Goal: Information Seeking & Learning: Learn about a topic

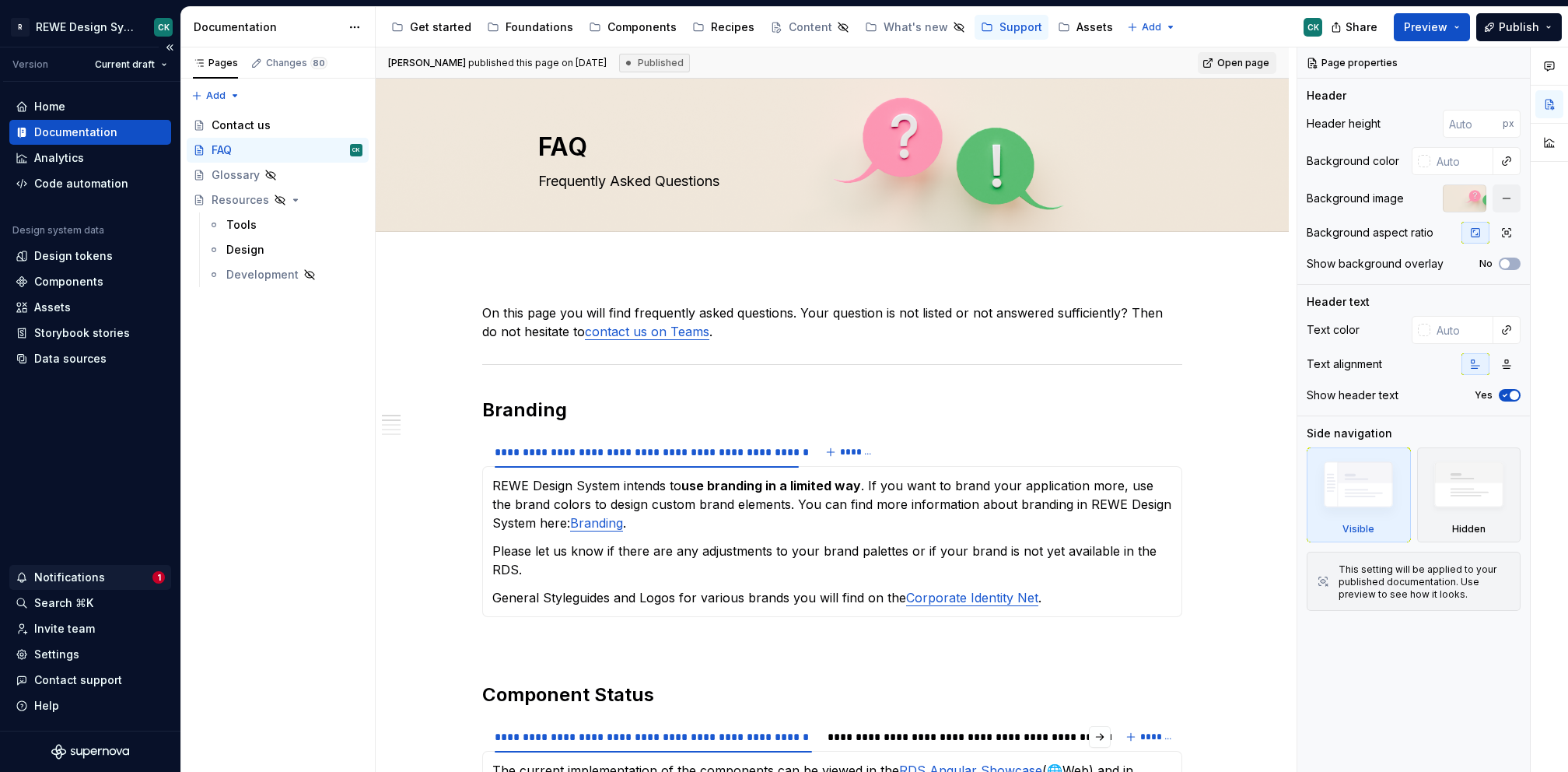
click at [62, 573] on div "Notifications" at bounding box center [69, 577] width 71 height 16
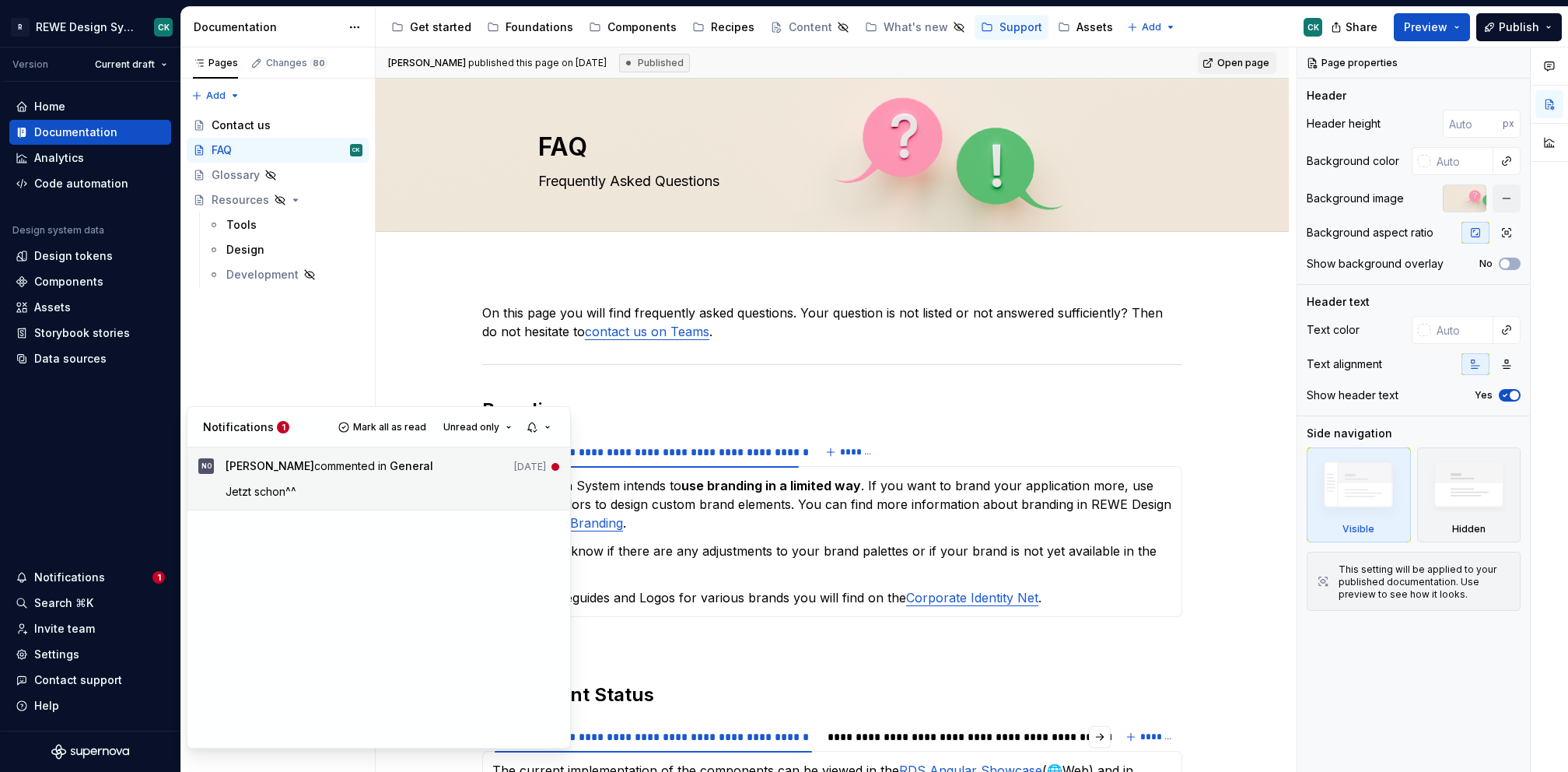
click at [351, 492] on p "Jetzt schon^^" at bounding box center [392, 491] width 334 height 17
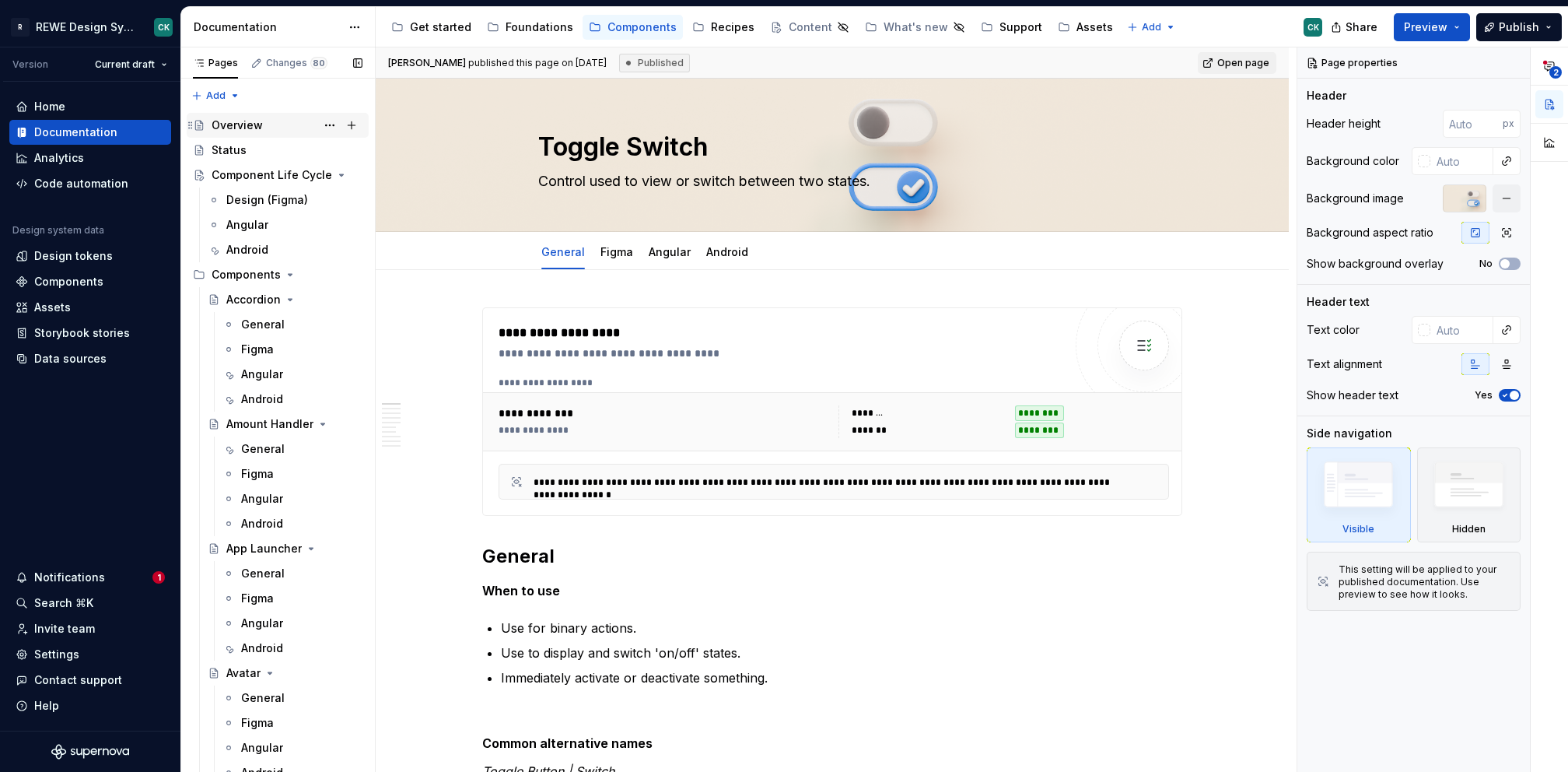
click at [243, 123] on div "Overview" at bounding box center [237, 125] width 52 height 16
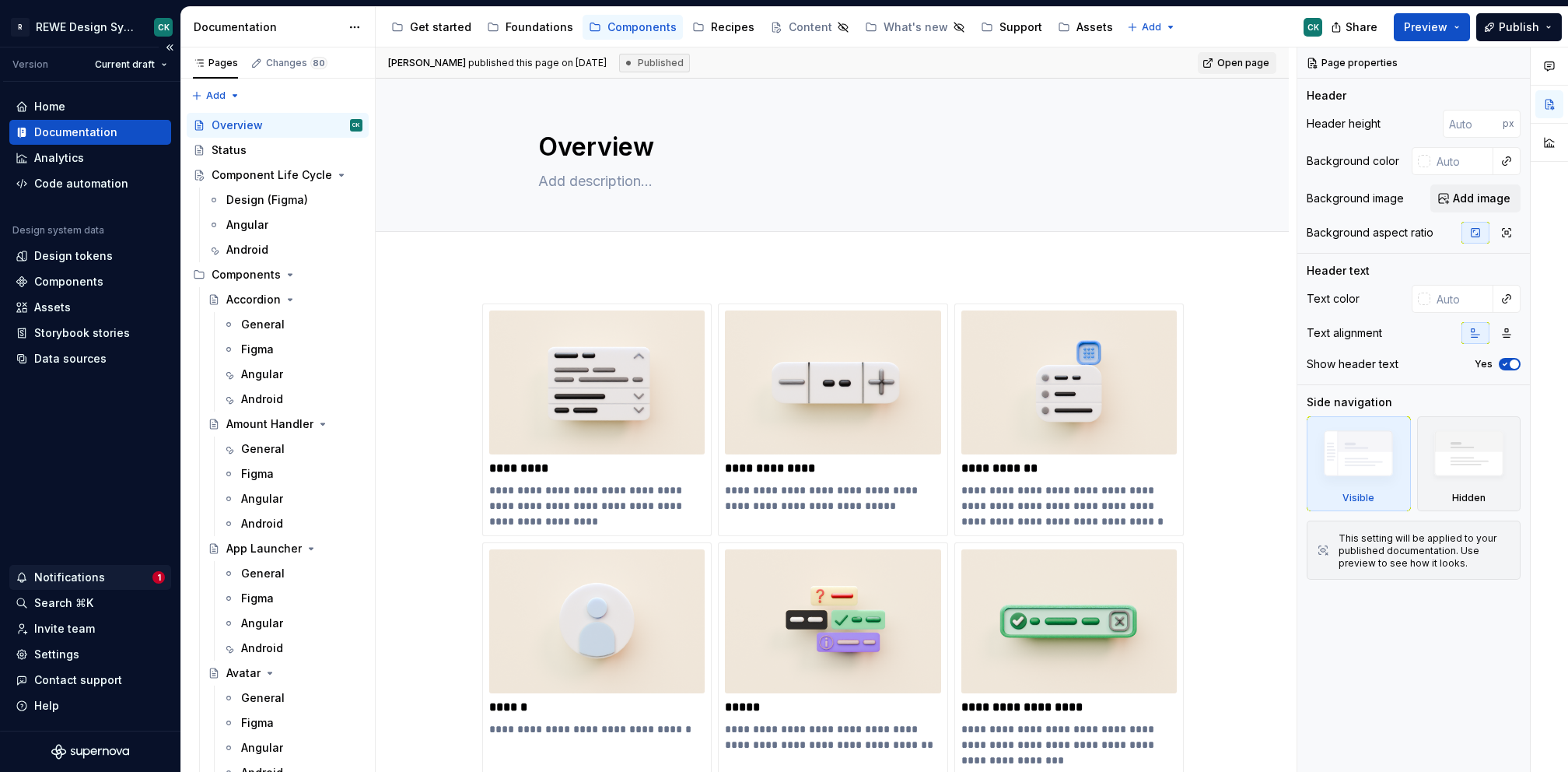
click at [47, 577] on div "Notifications" at bounding box center [69, 577] width 71 height 16
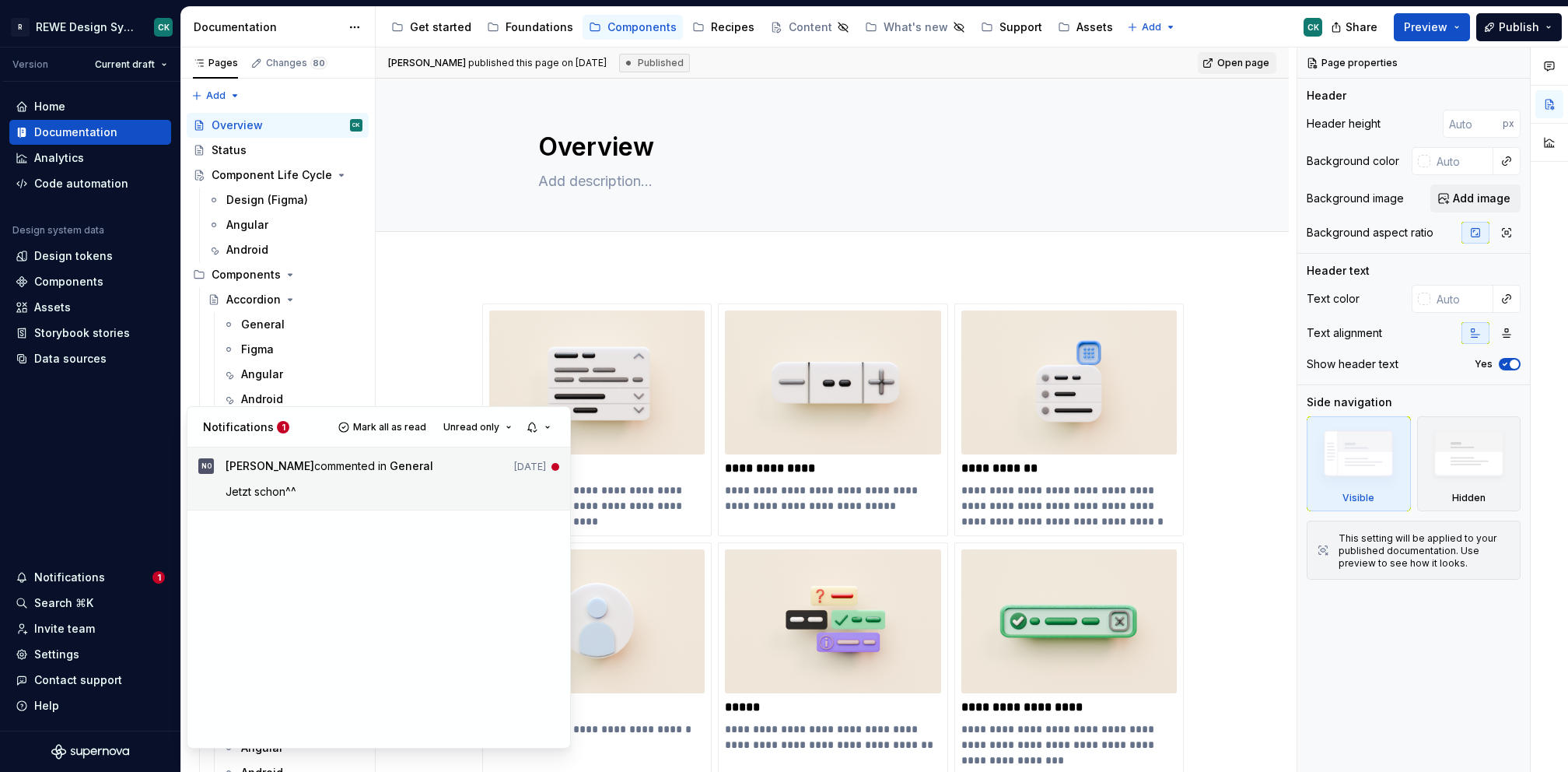
click at [359, 490] on p "Jetzt schon^^" at bounding box center [392, 491] width 334 height 17
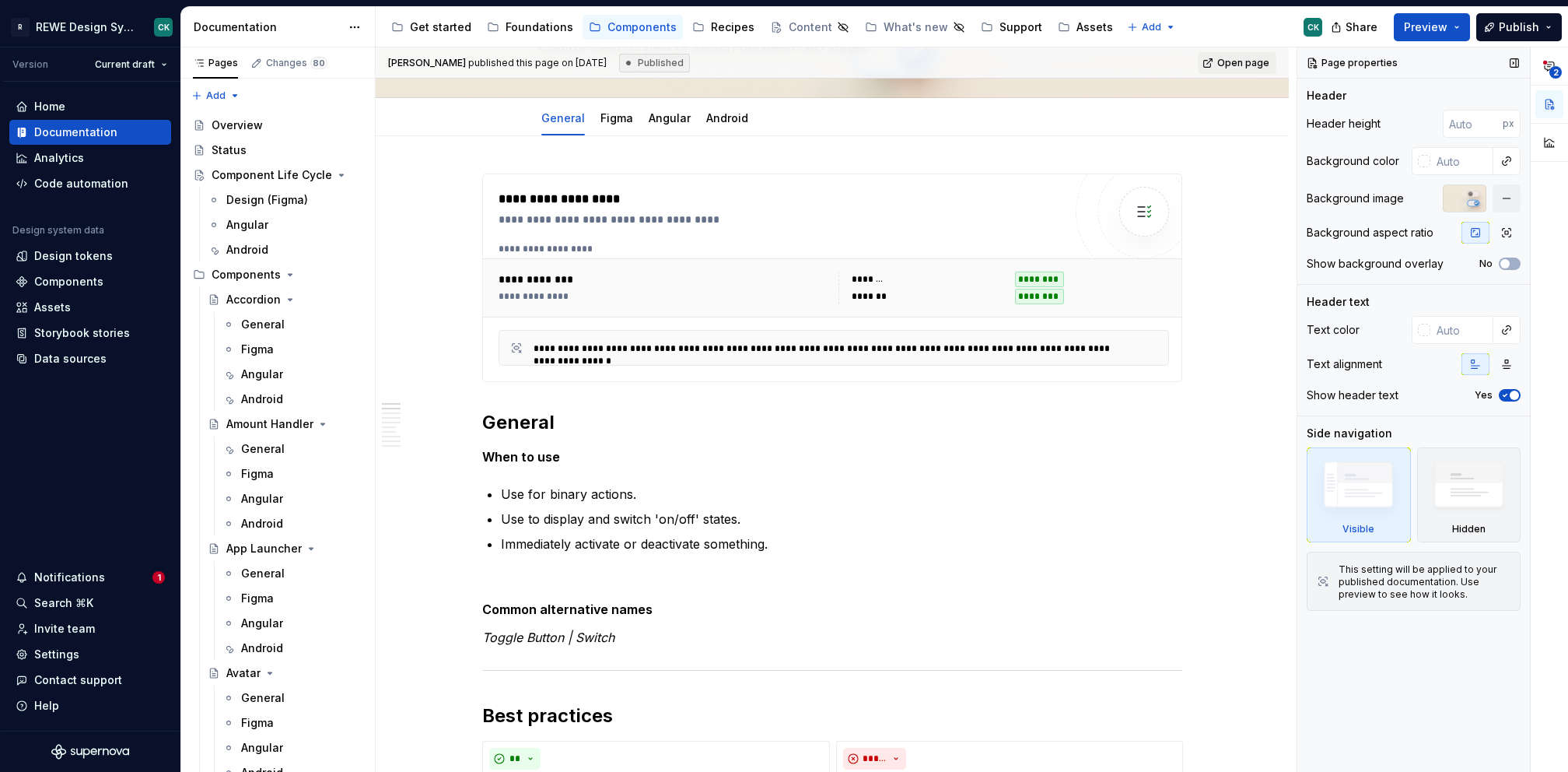
scroll to position [157, 0]
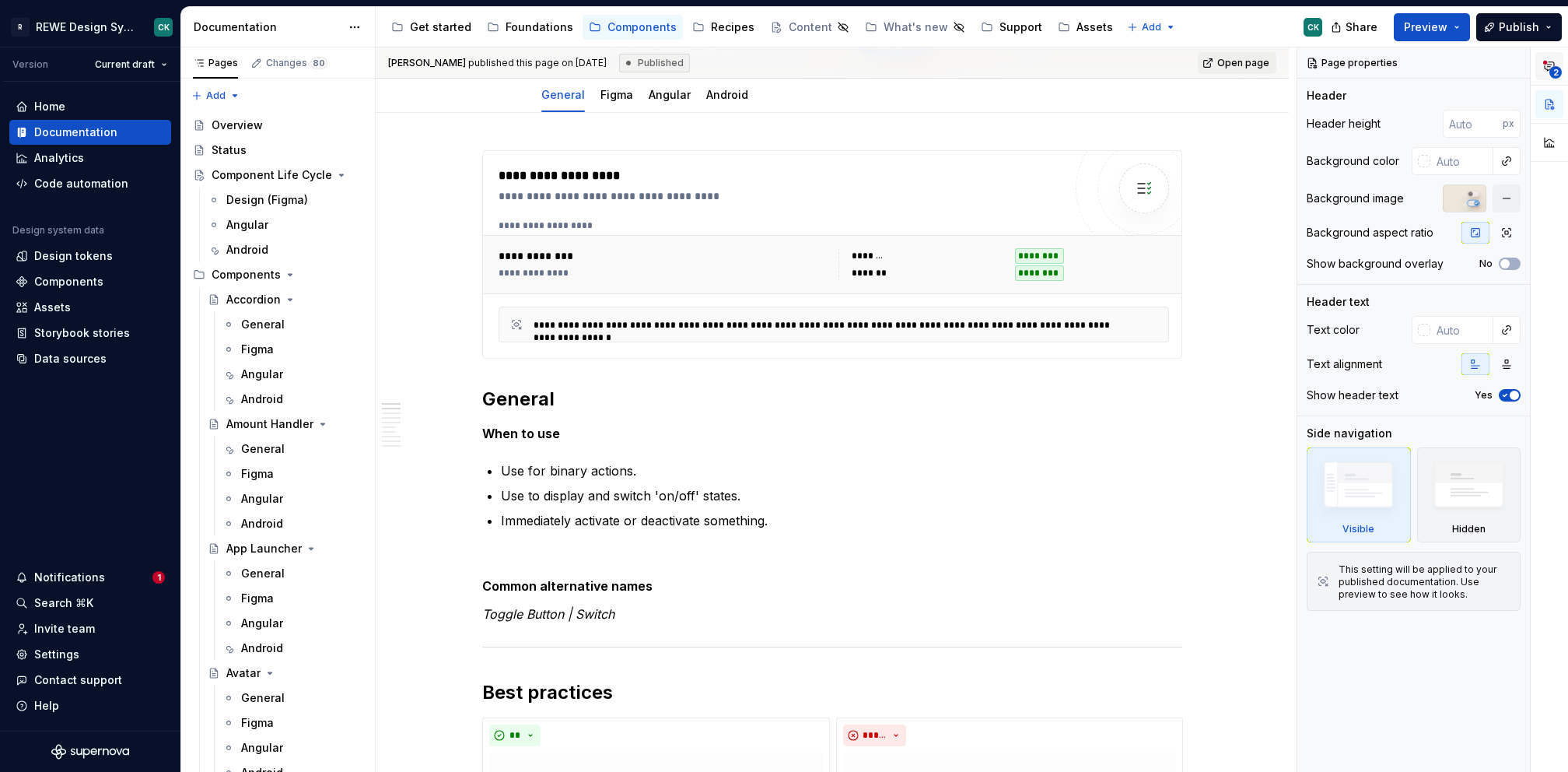
click at [1559, 76] on span "2" at bounding box center [1555, 72] width 12 height 12
type textarea "*"
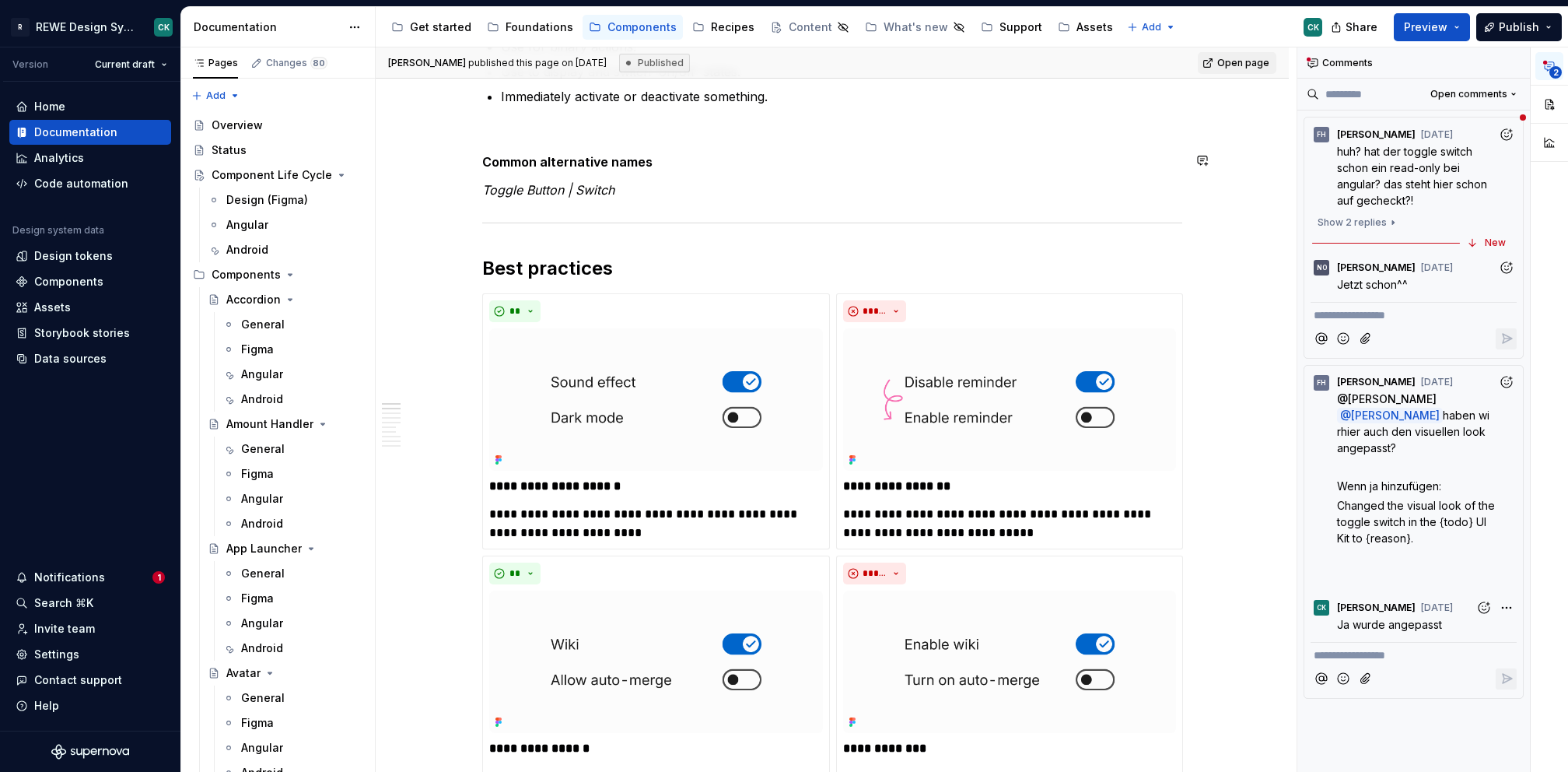
scroll to position [308, 0]
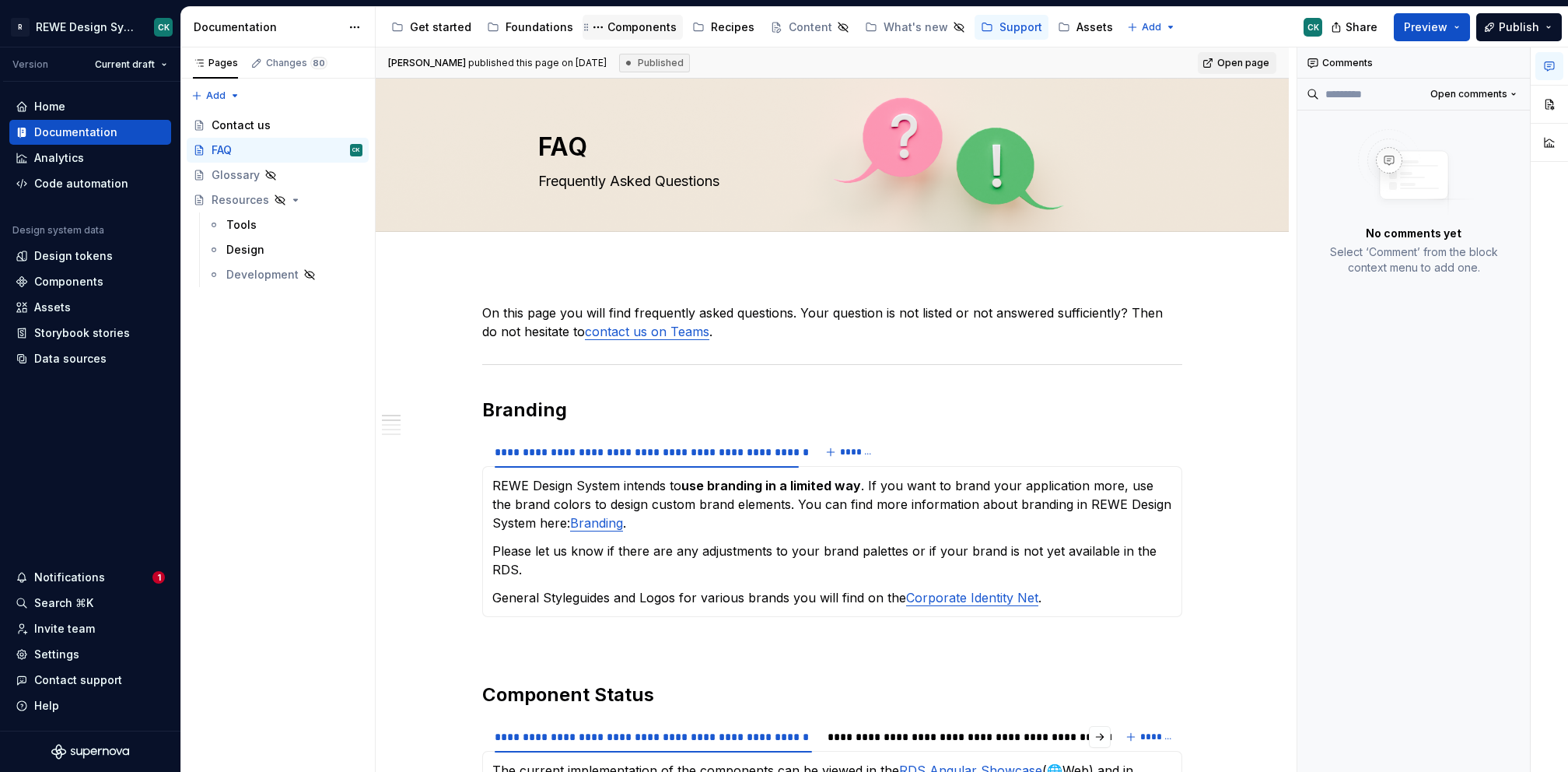
click at [620, 24] on div "Components" at bounding box center [642, 27] width 69 height 16
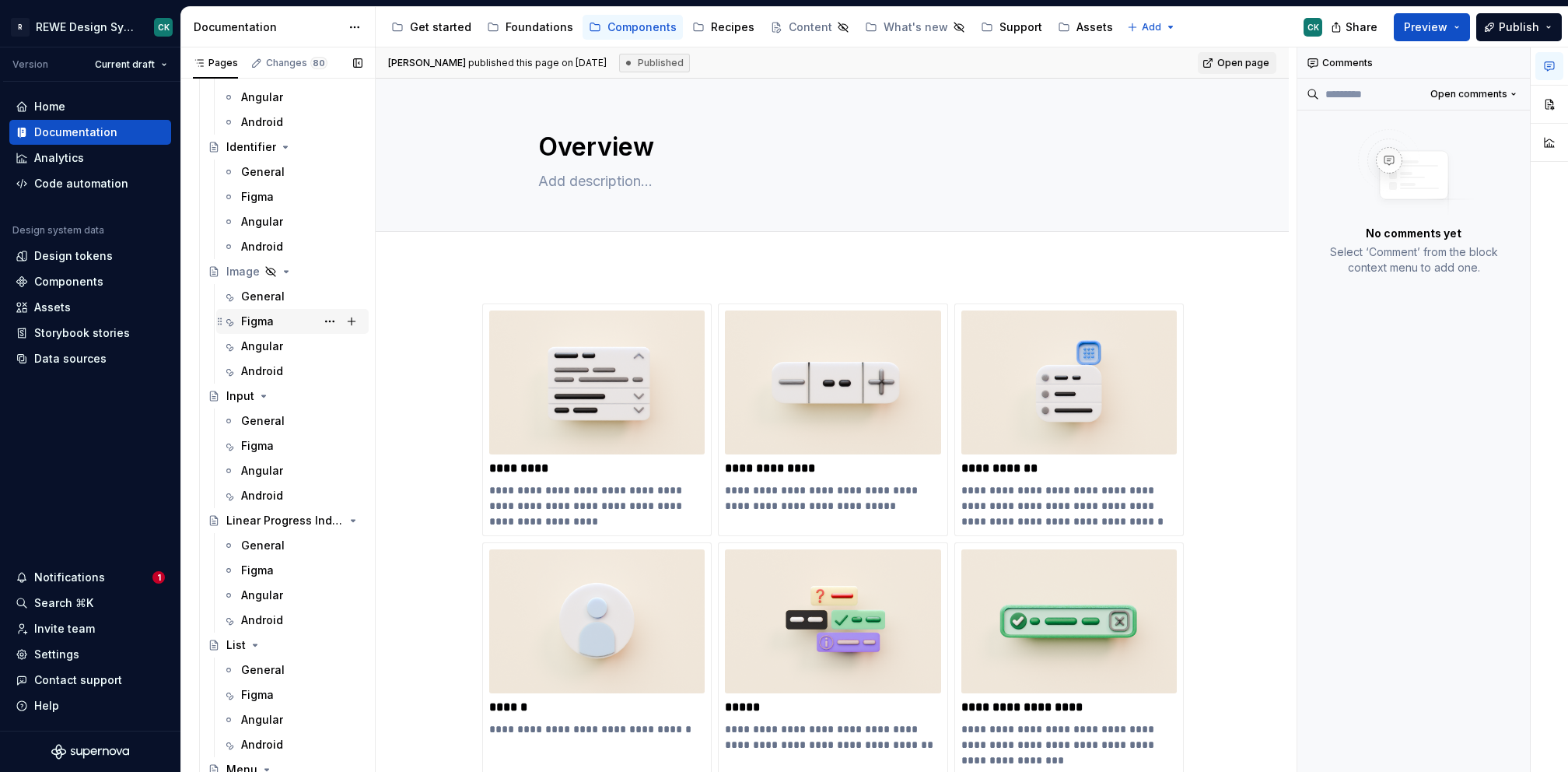
scroll to position [3737, 0]
click at [276, 302] on div "General" at bounding box center [262, 296] width 43 height 16
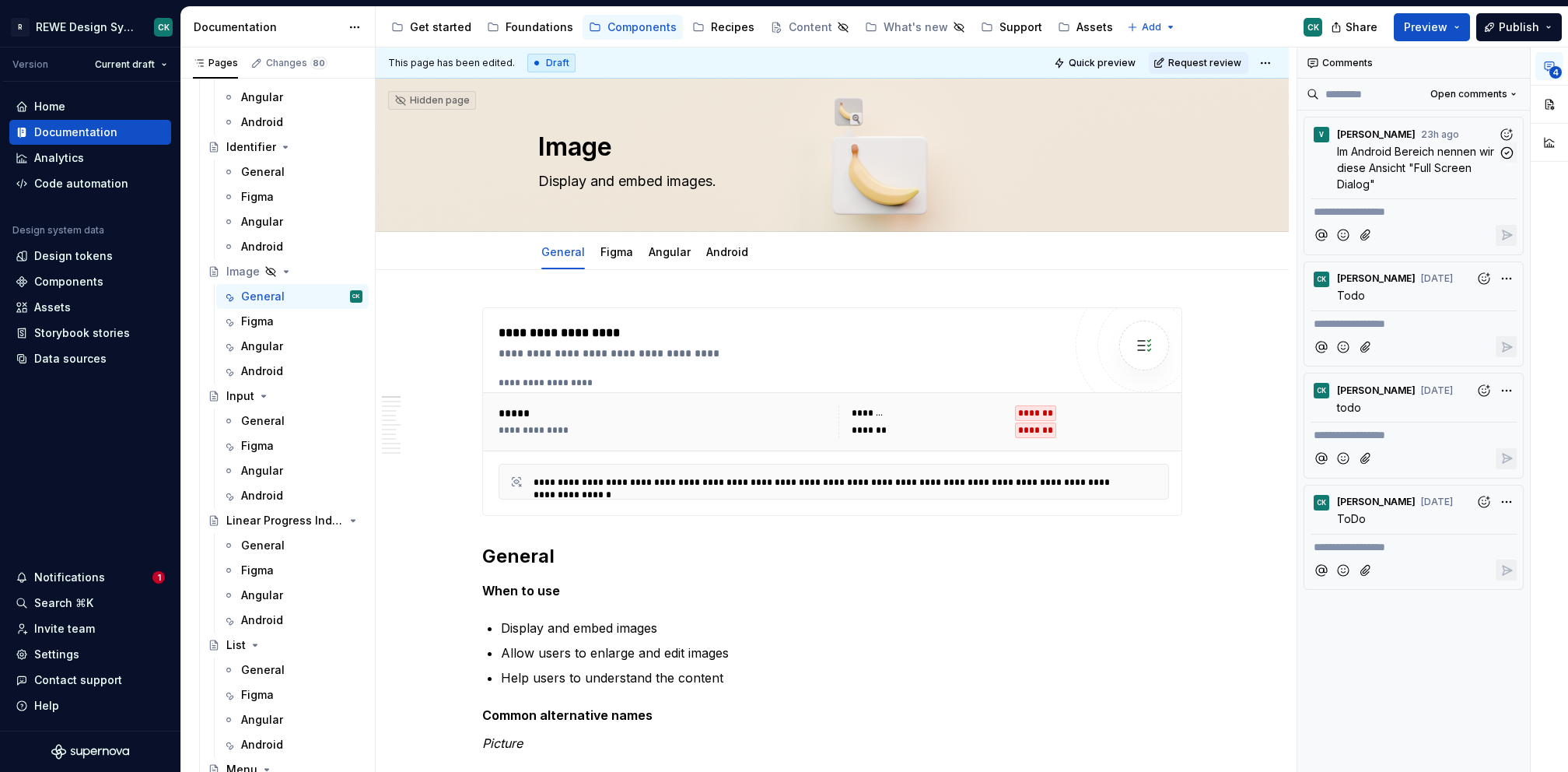
click at [1436, 161] on span "Im Android Bereich nennen wir diese Ansicht "Full Screen Dialog"" at bounding box center [1417, 168] width 161 height 46
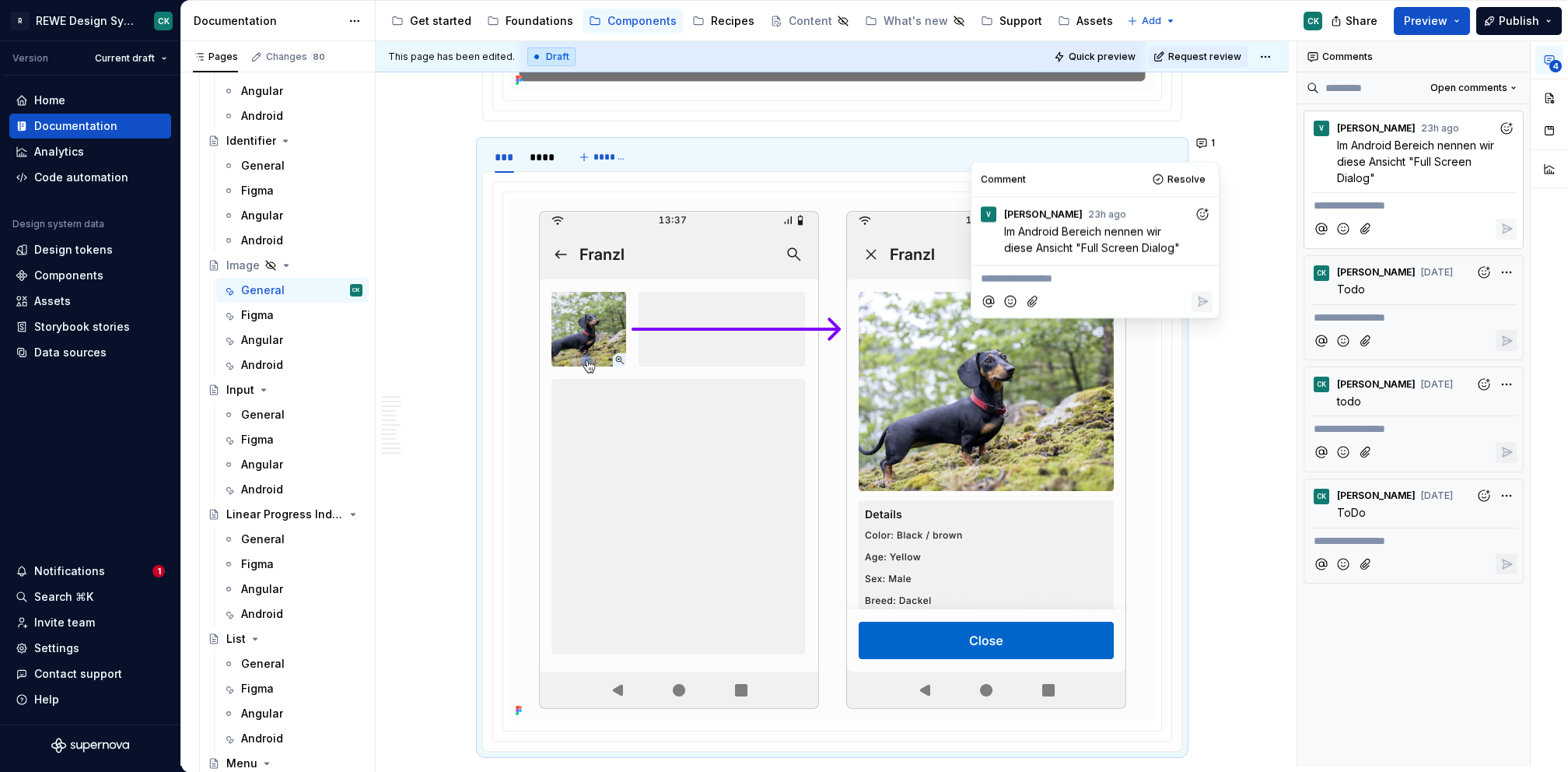
scroll to position [2432, 0]
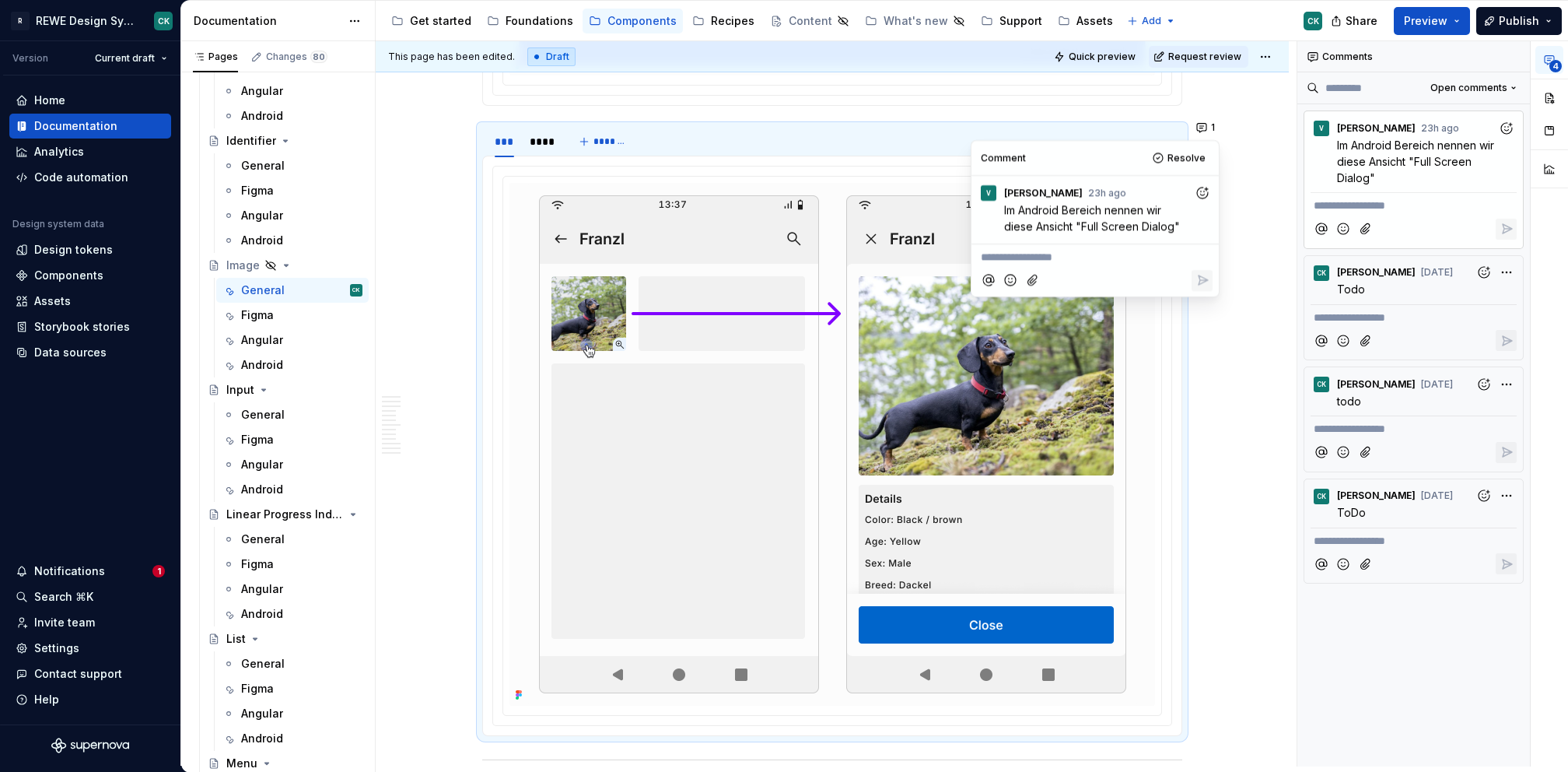
type textarea "*"
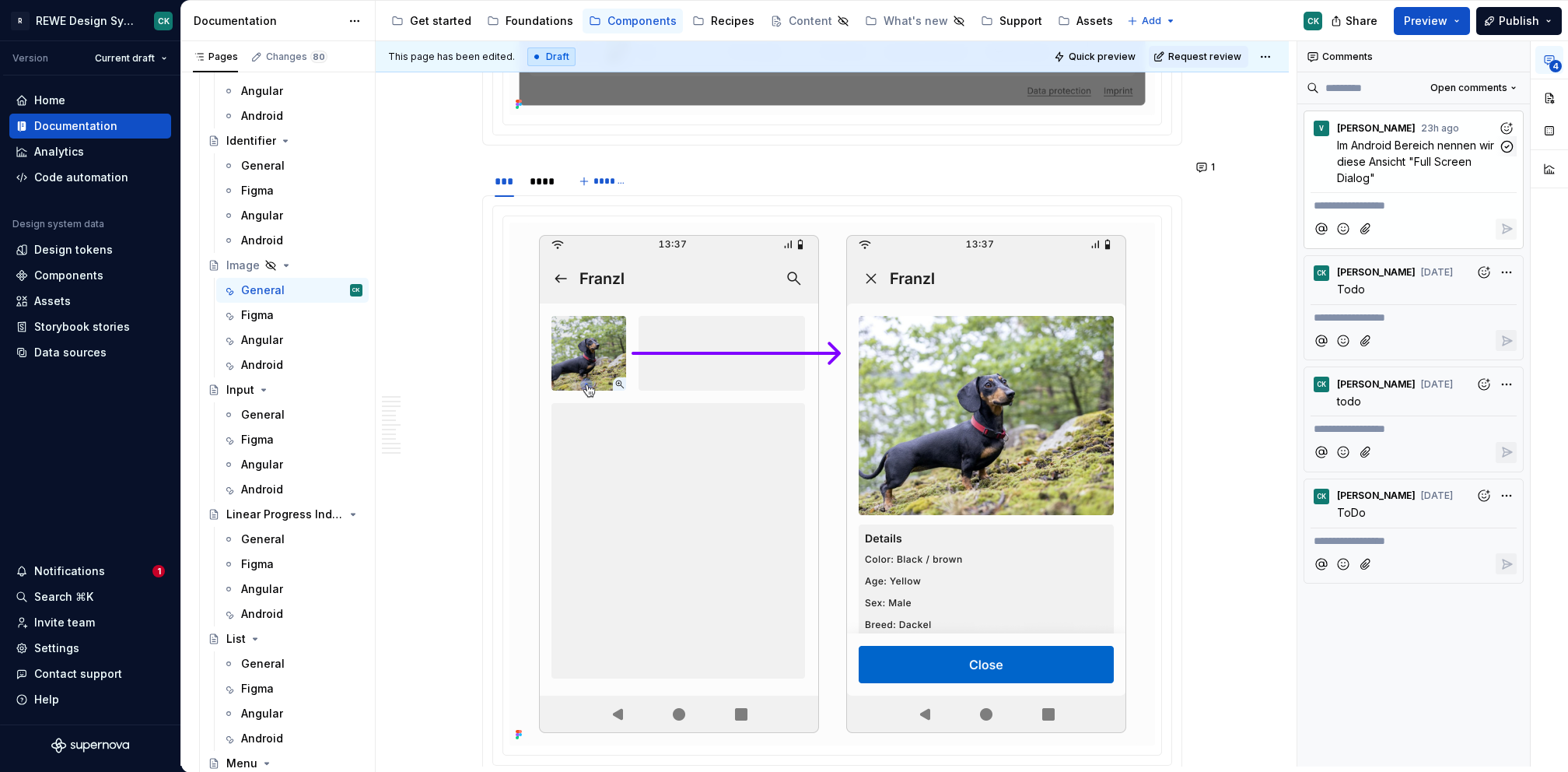
click at [0, 0] on time "23h ago" at bounding box center [0, 0] width 0 height 0
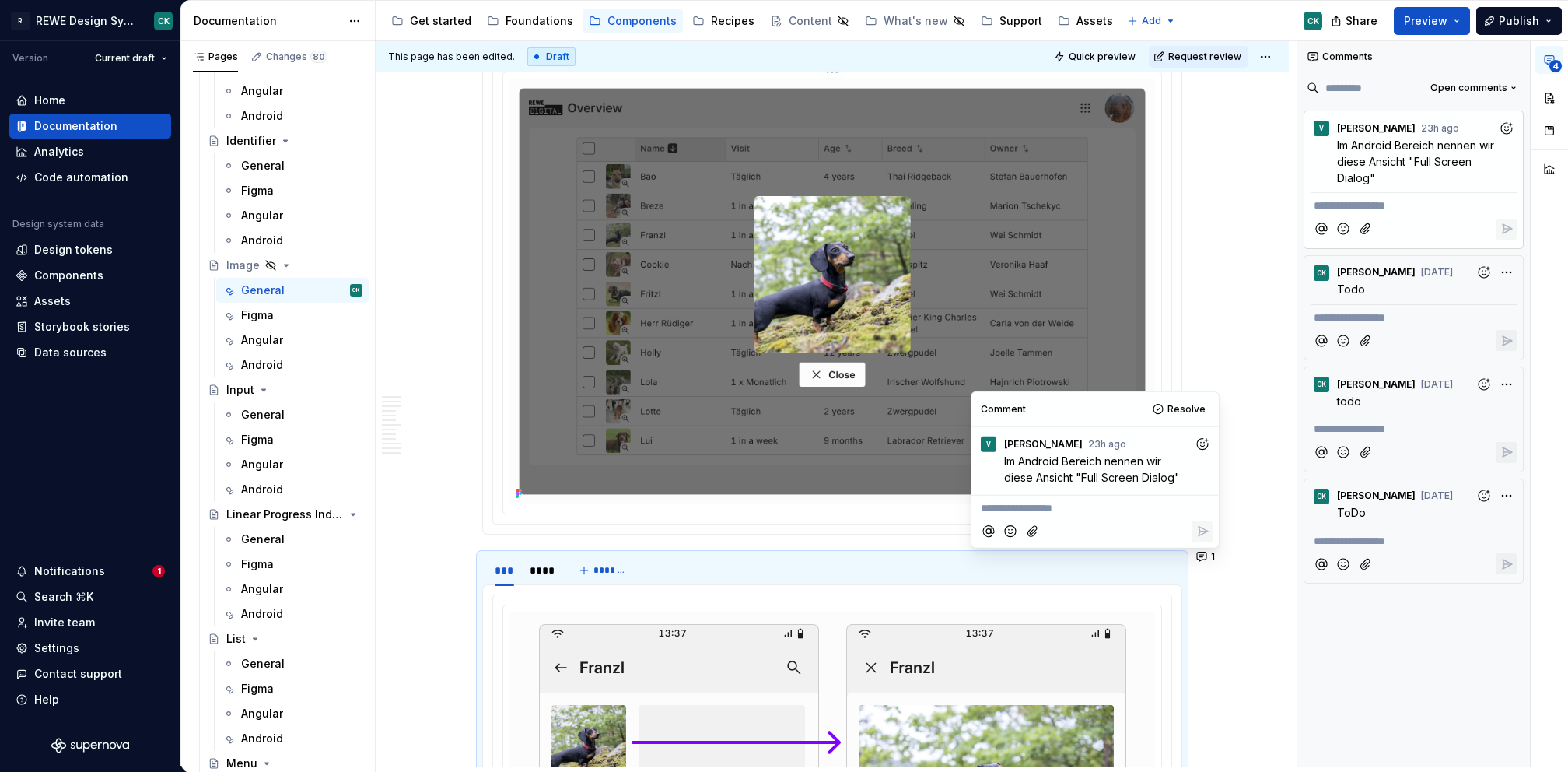
scroll to position [2181, 0]
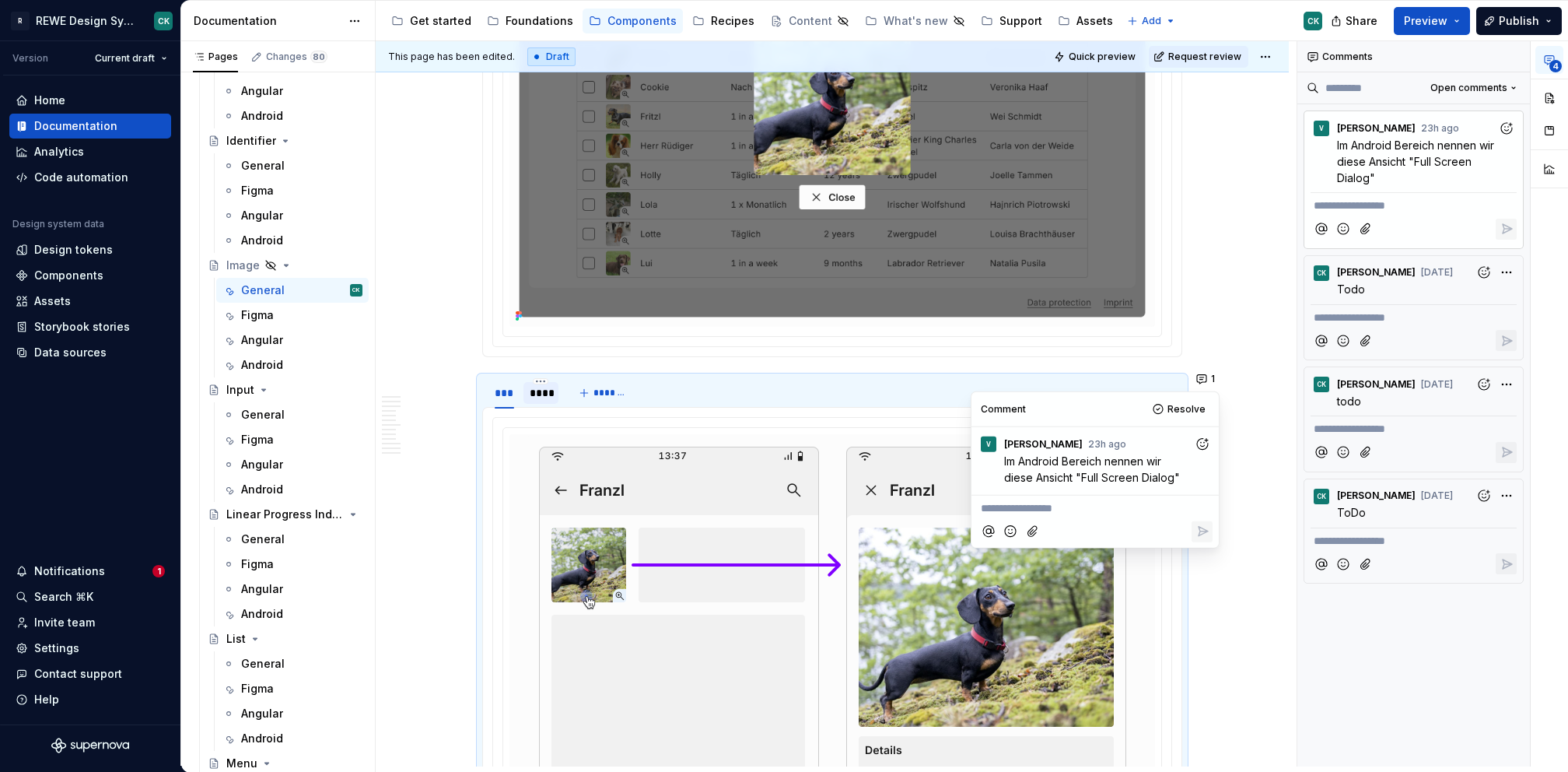
click at [543, 385] on div "****" at bounding box center [541, 392] width 22 height 16
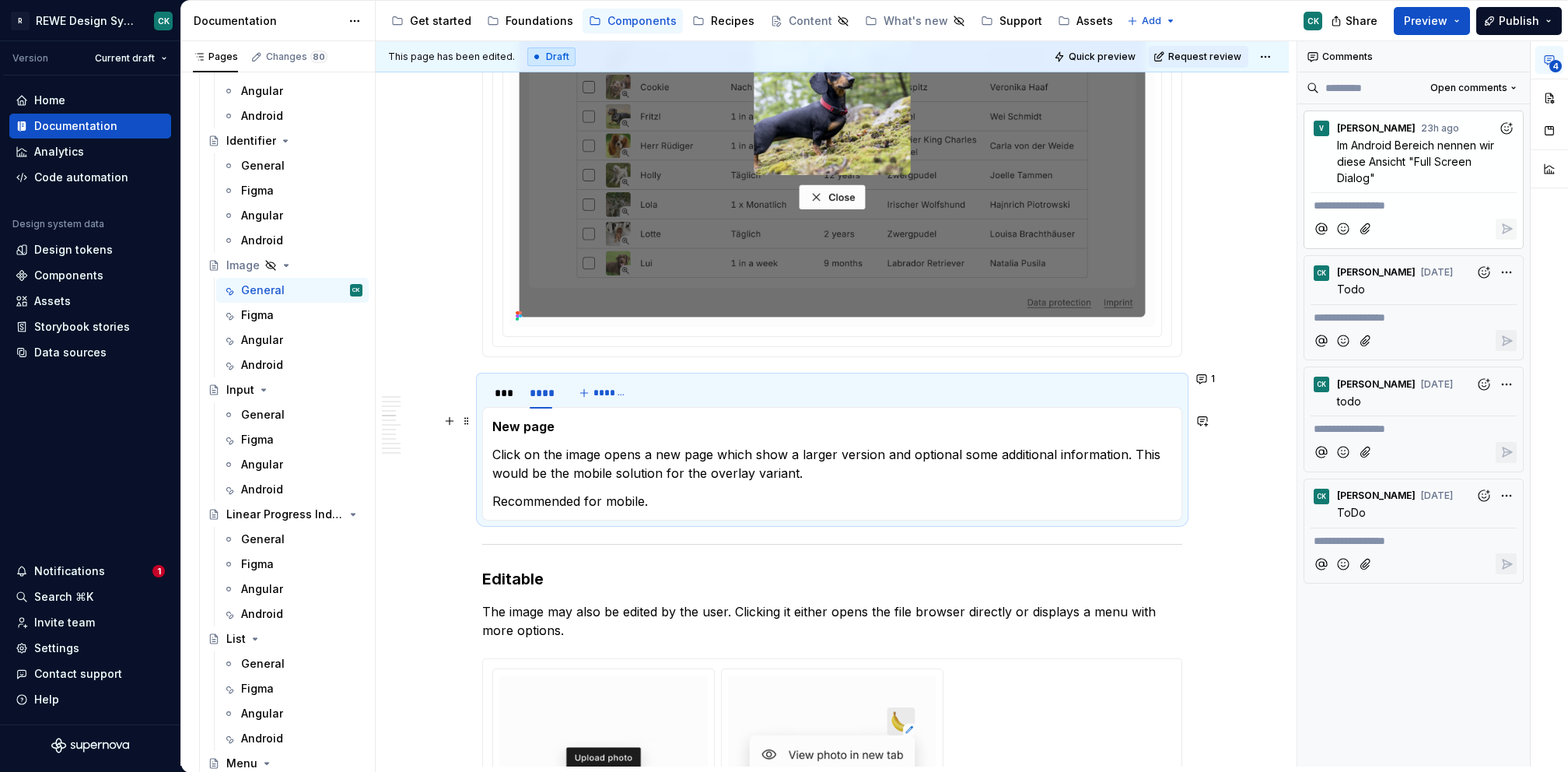
click at [509, 418] on strong "New page" at bounding box center [523, 426] width 62 height 16
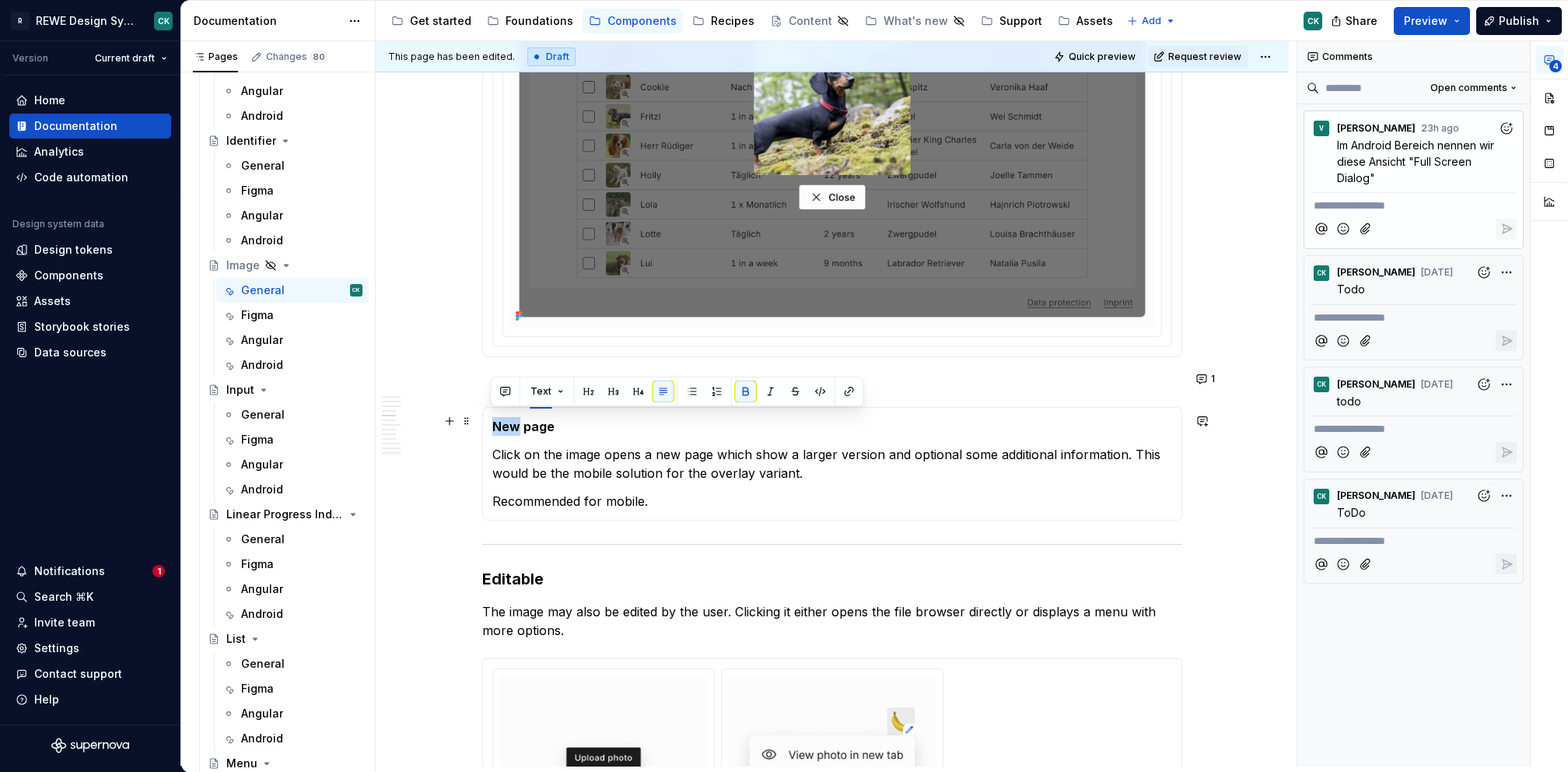
click at [509, 418] on strong "New page" at bounding box center [523, 426] width 62 height 16
click at [549, 420] on strong "New page" at bounding box center [523, 426] width 62 height 16
click at [503, 418] on strong "New page" at bounding box center [523, 426] width 62 height 16
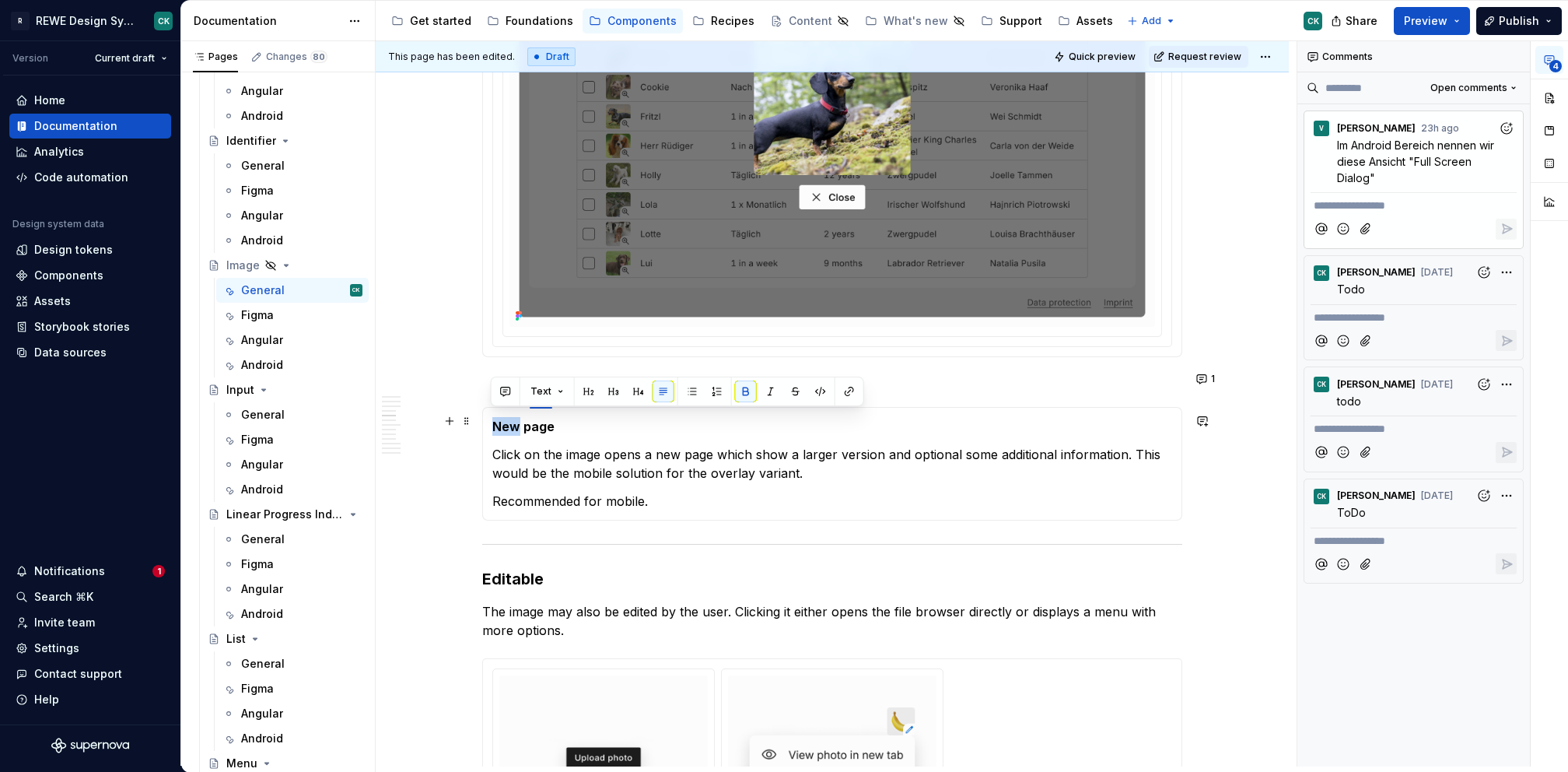
click at [503, 418] on strong "New page" at bounding box center [523, 426] width 62 height 16
click at [591, 426] on p "New page" at bounding box center [832, 427] width 680 height 18
click at [492, 418] on strong "New page" at bounding box center [523, 426] width 62 height 16
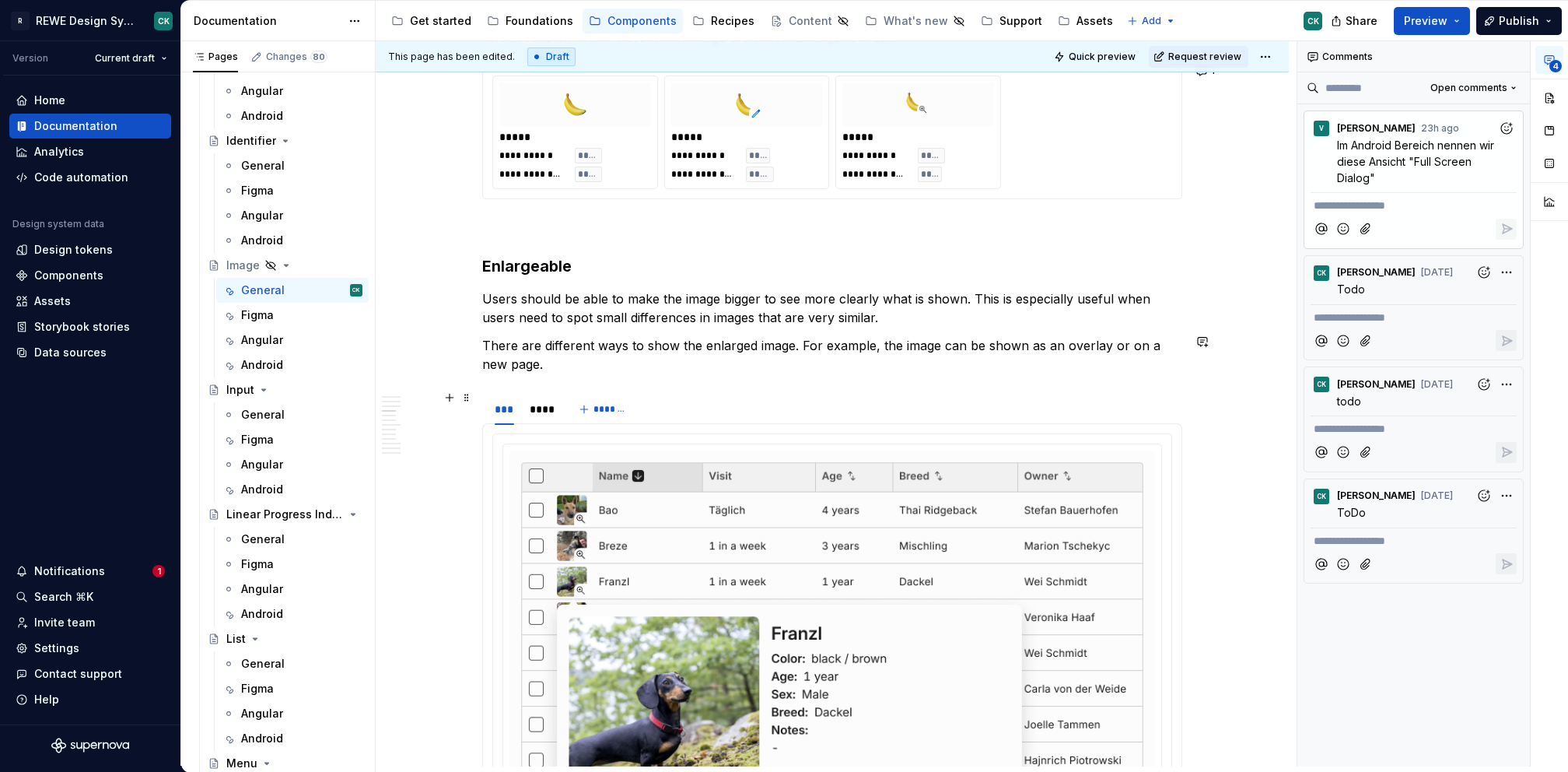
scroll to position [1148, 0]
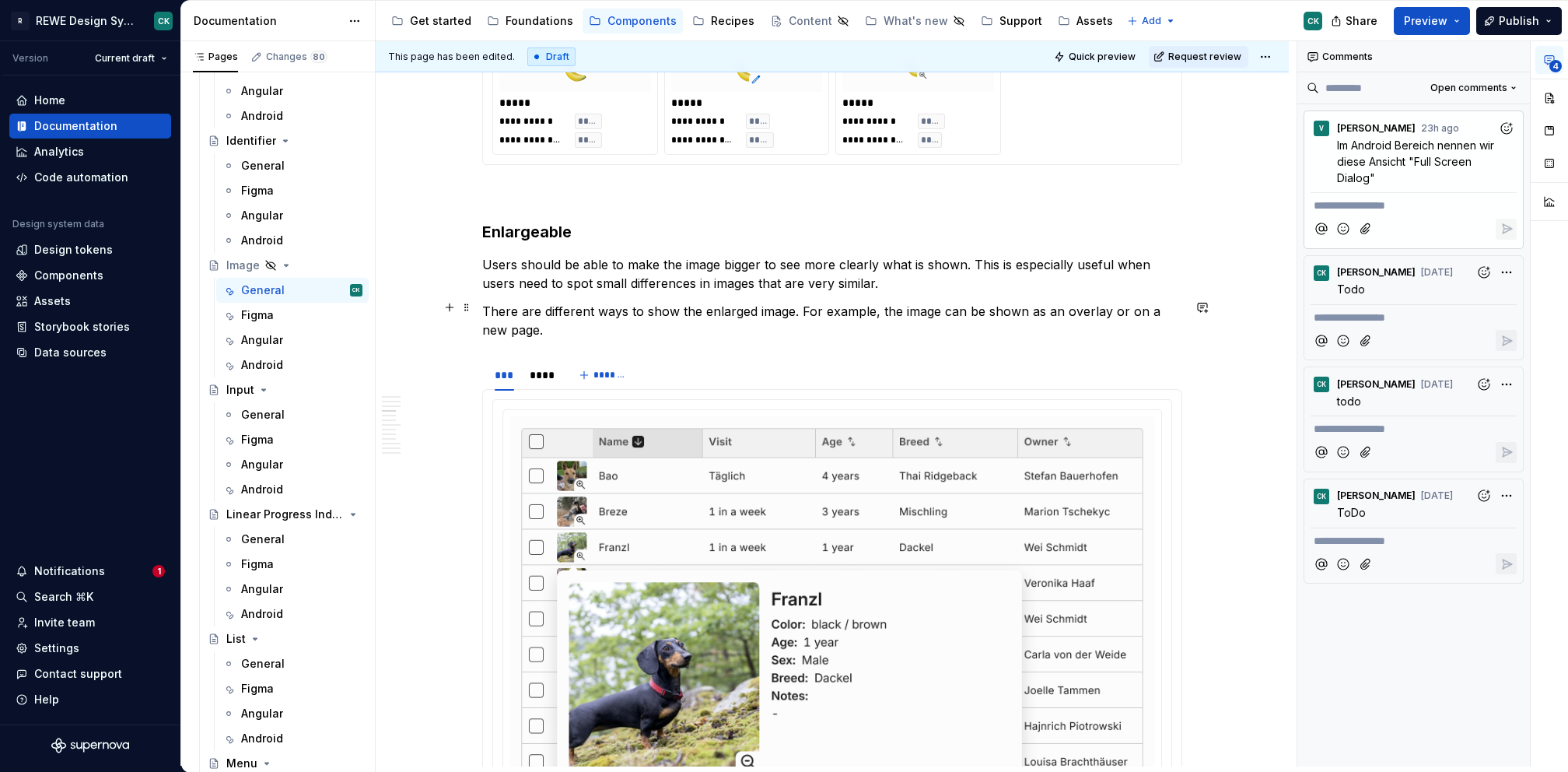
click at [1121, 308] on p "There are different ways to show the enlarged image. For example, the image can…" at bounding box center [832, 320] width 700 height 37
click at [1150, 302] on p "There are different ways to show the enlarged image. For example, the image can…" at bounding box center [832, 320] width 700 height 37
click at [540, 328] on p "There are different ways to show the enlarged image. For example, the image can…" at bounding box center [832, 320] width 700 height 37
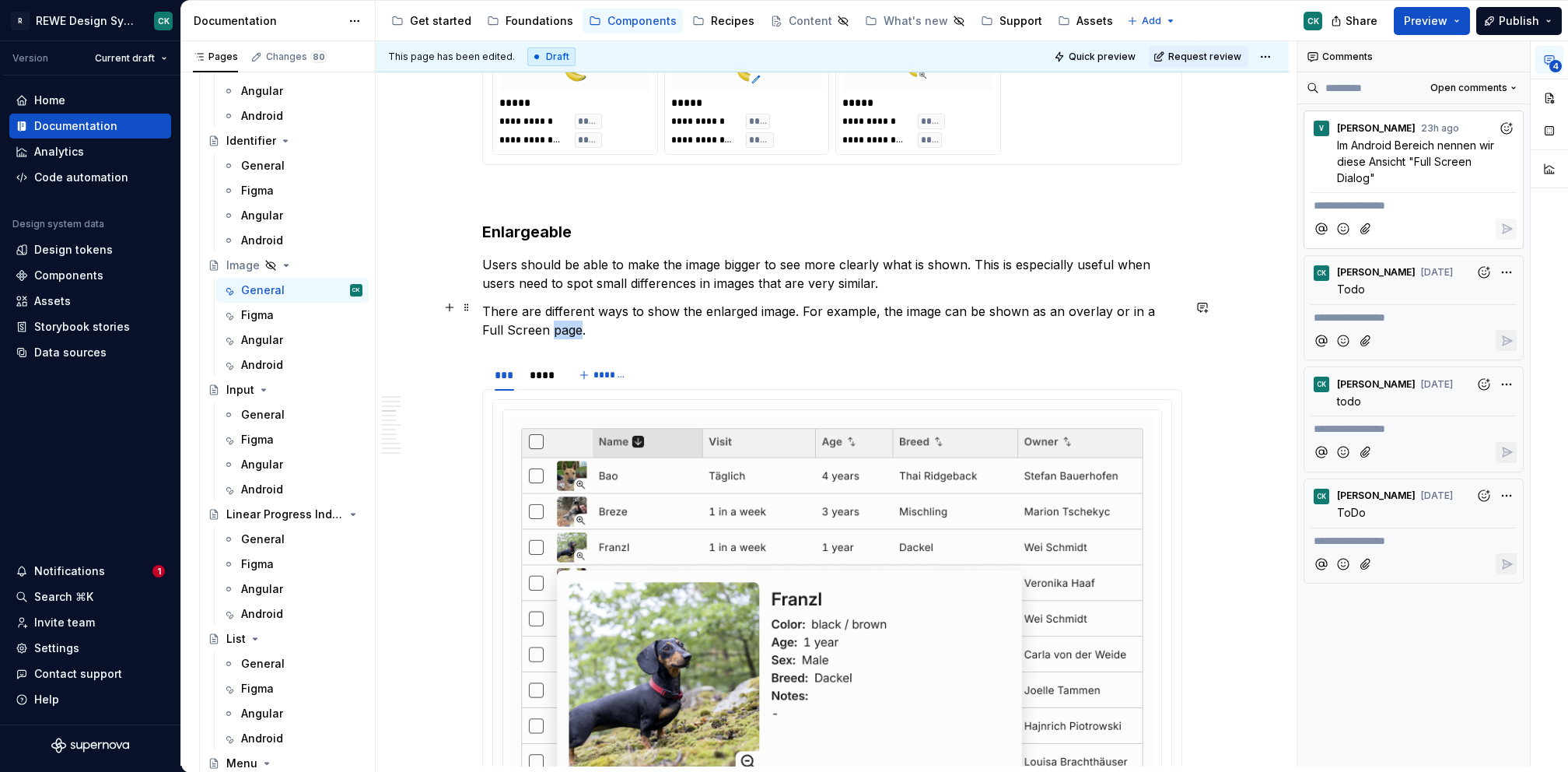
click at [540, 328] on p "There are different ways to show the enlarged image. For example, the image can…" at bounding box center [832, 320] width 700 height 37
click at [607, 326] on p "There are different ways to show the enlarged image. For example, the image can…" at bounding box center [832, 320] width 700 height 37
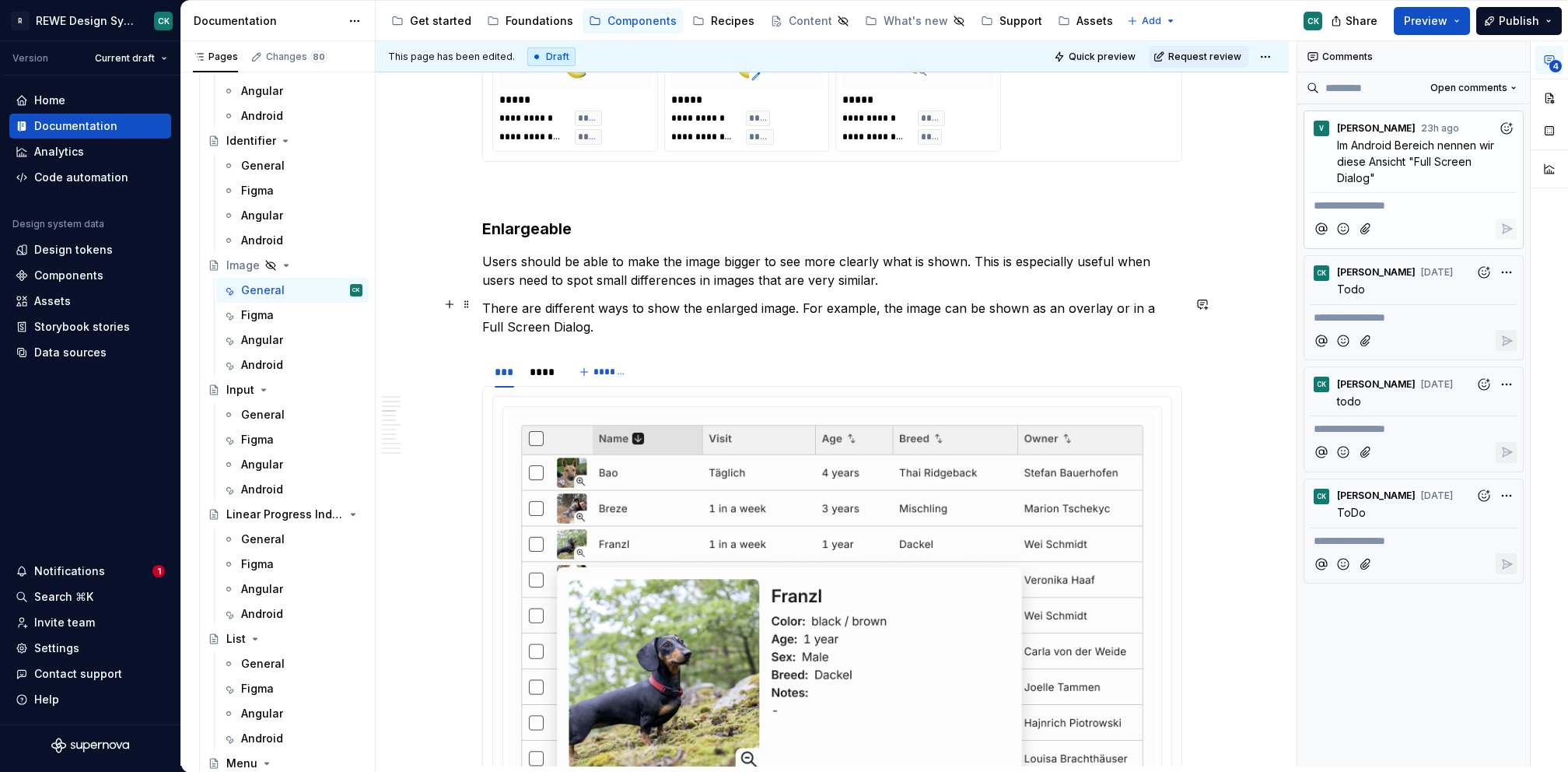
scroll to position [1152, 0]
click at [914, 283] on p "Users should be able to make the image bigger to see more clearly what is shown…" at bounding box center [832, 270] width 700 height 37
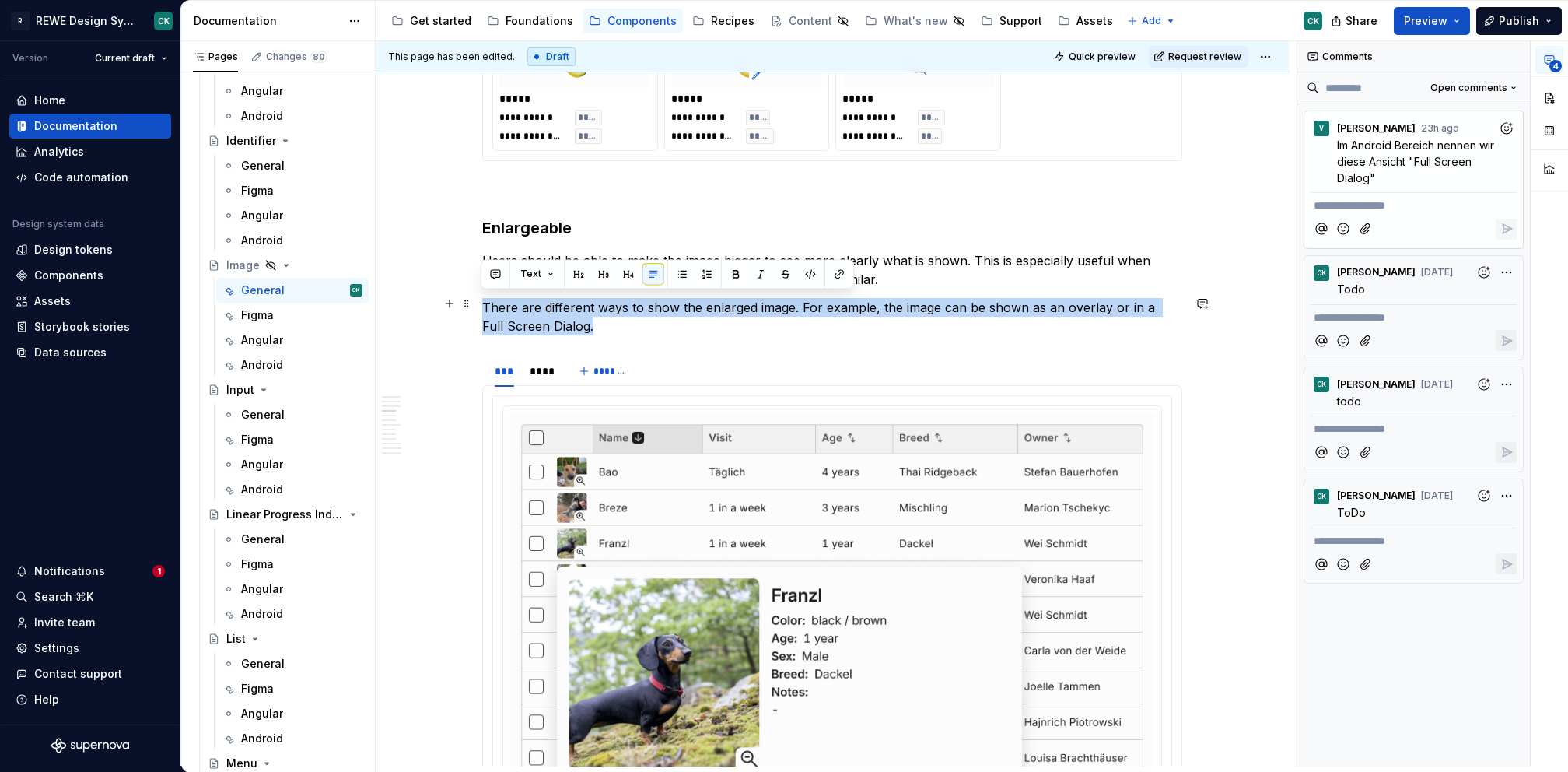
drag, startPoint x: 481, startPoint y: 304, endPoint x: 672, endPoint y: 317, distance: 191.4
click at [577, 329] on p "There are different ways to show the enlarged image. For example, the image can…" at bounding box center [832, 317] width 700 height 37
click at [698, 323] on p "There are different ways to show the enlarged image. For example, the image can…" at bounding box center [832, 317] width 700 height 37
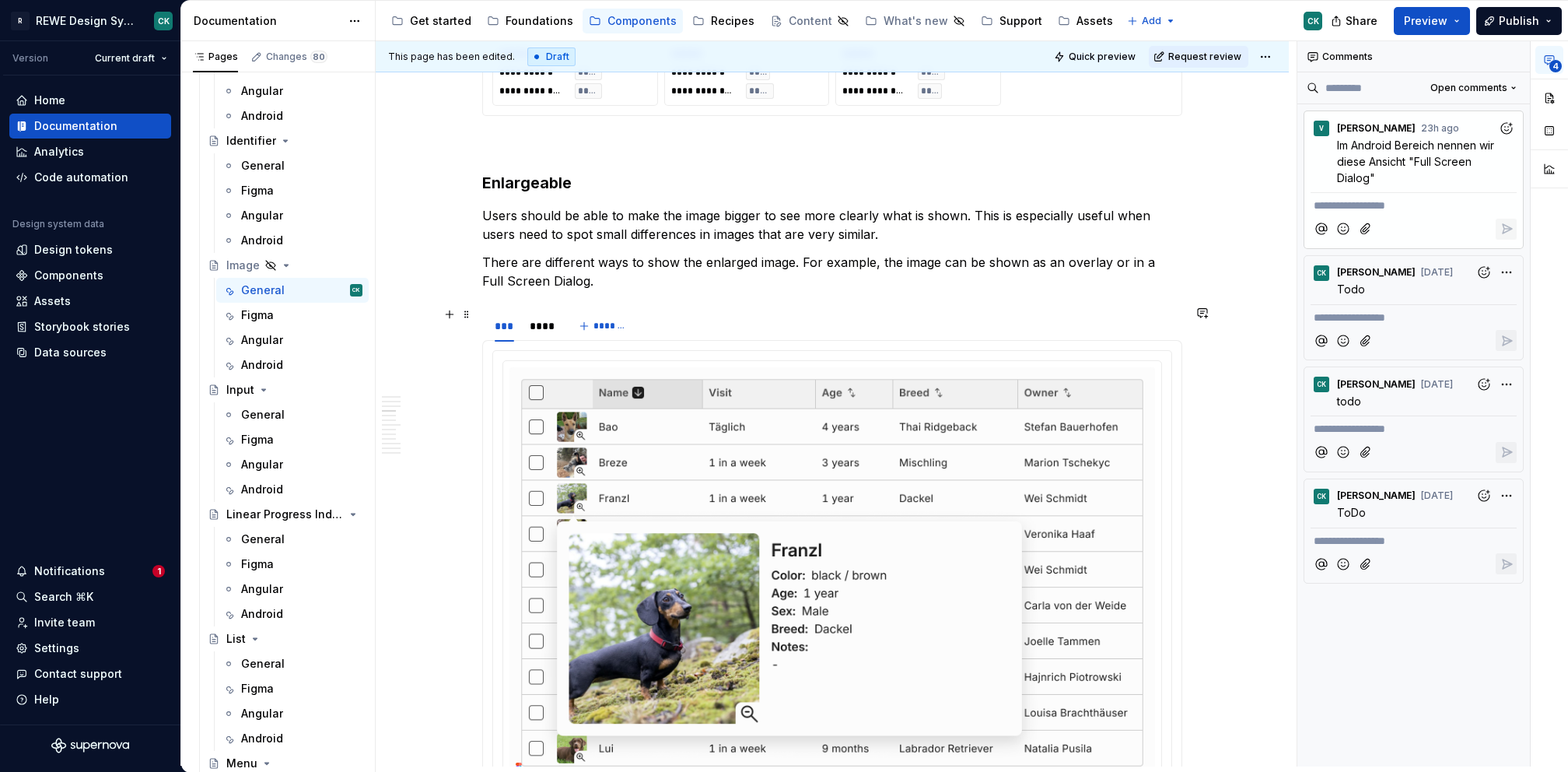
scroll to position [1236, 0]
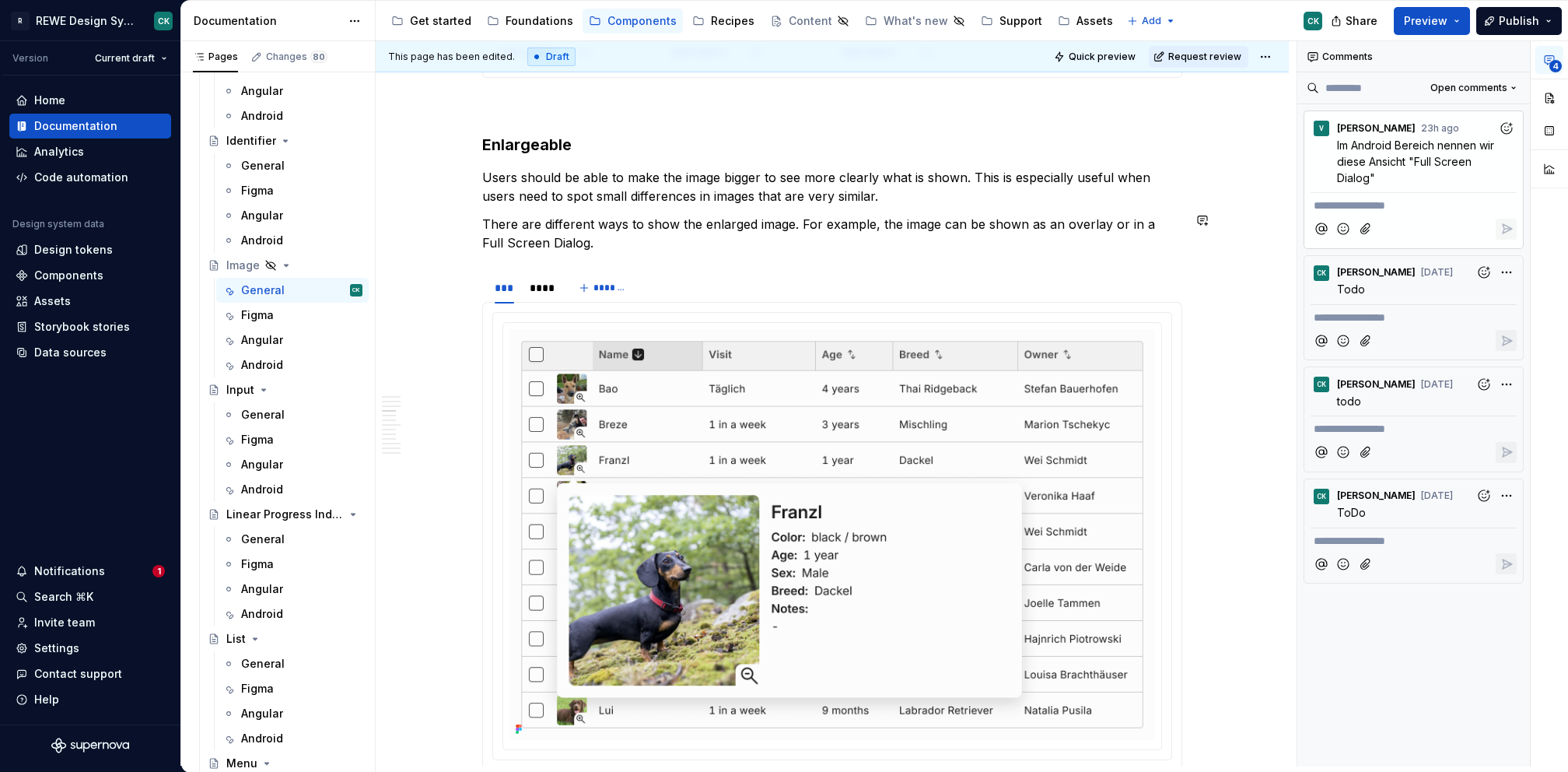
click at [936, 195] on p "Users should be able to make the image bigger to see more clearly what is shown…" at bounding box center [832, 187] width 700 height 37
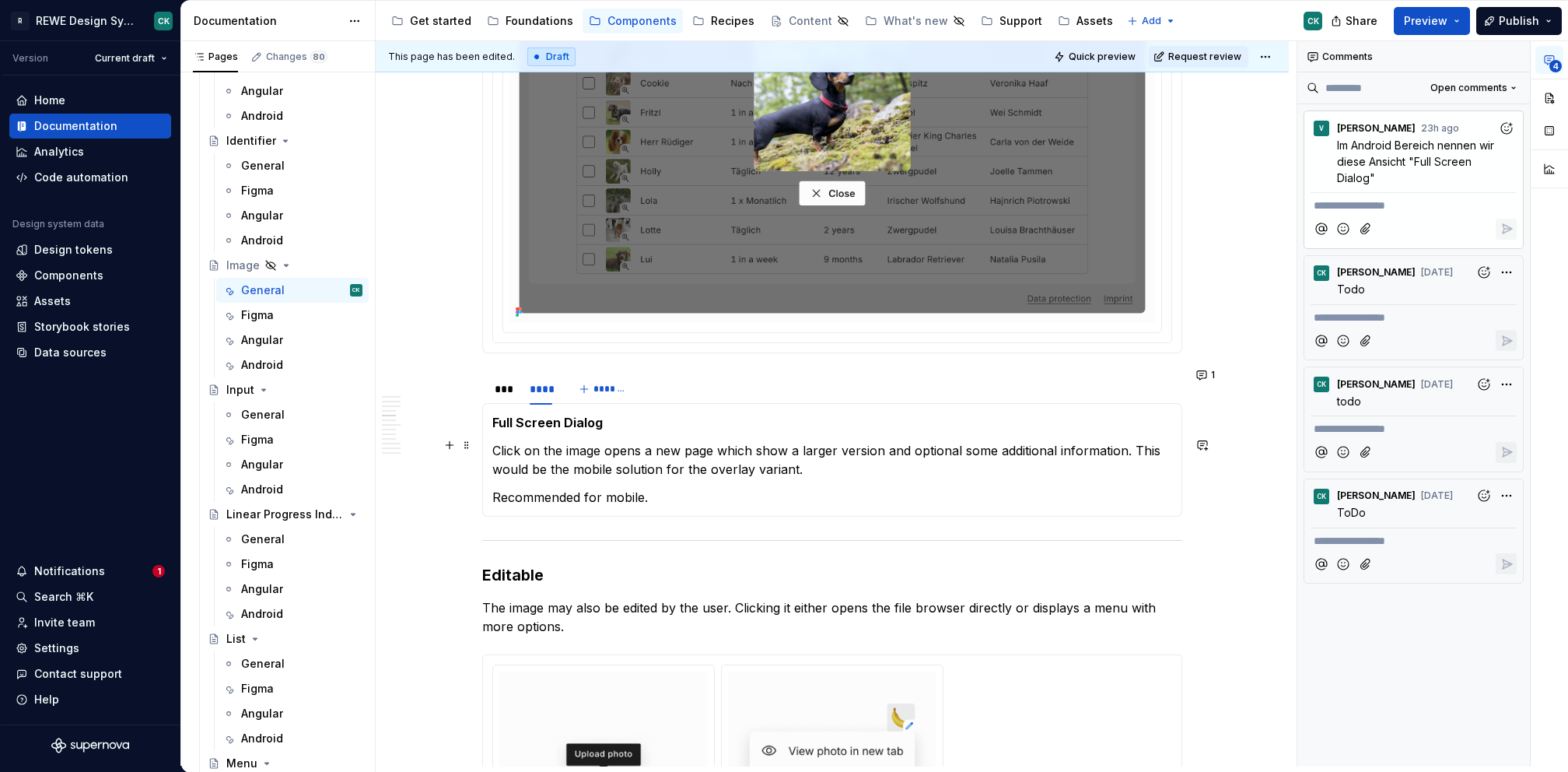
scroll to position [2191, 0]
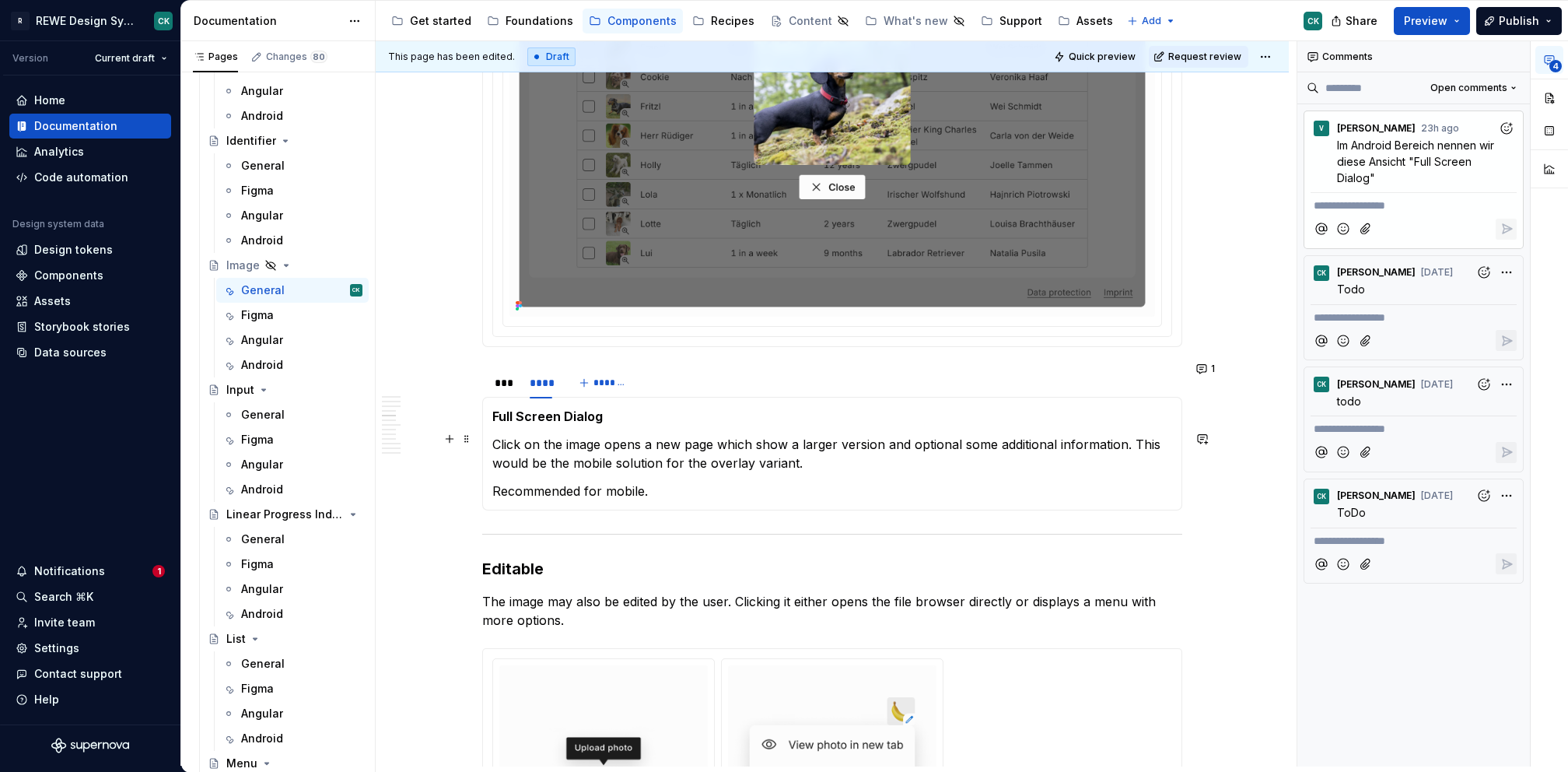
click at [659, 440] on p "Click on the image opens a new page which show a larger version and optional so…" at bounding box center [832, 453] width 680 height 37
click at [730, 439] on p "Click on the image opens a Full Screen page which show a larger version and opt…" at bounding box center [832, 453] width 680 height 37
click at [956, 452] on p "Click on the image opens a Full Screen Dialog which show a larger version and o…" at bounding box center [832, 453] width 680 height 37
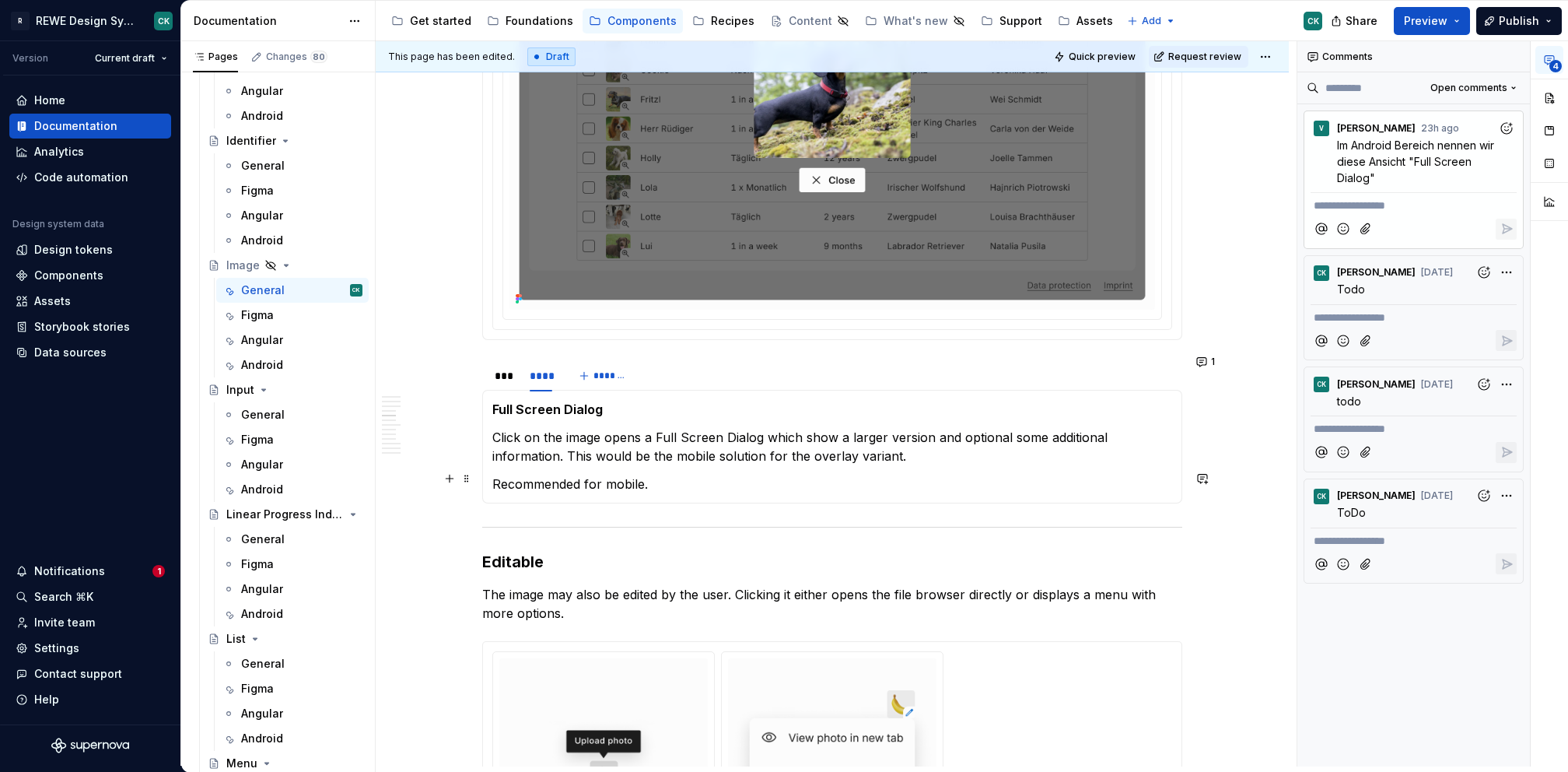
scroll to position [2200, 0]
click at [1207, 357] on button "1" at bounding box center [1207, 360] width 30 height 22
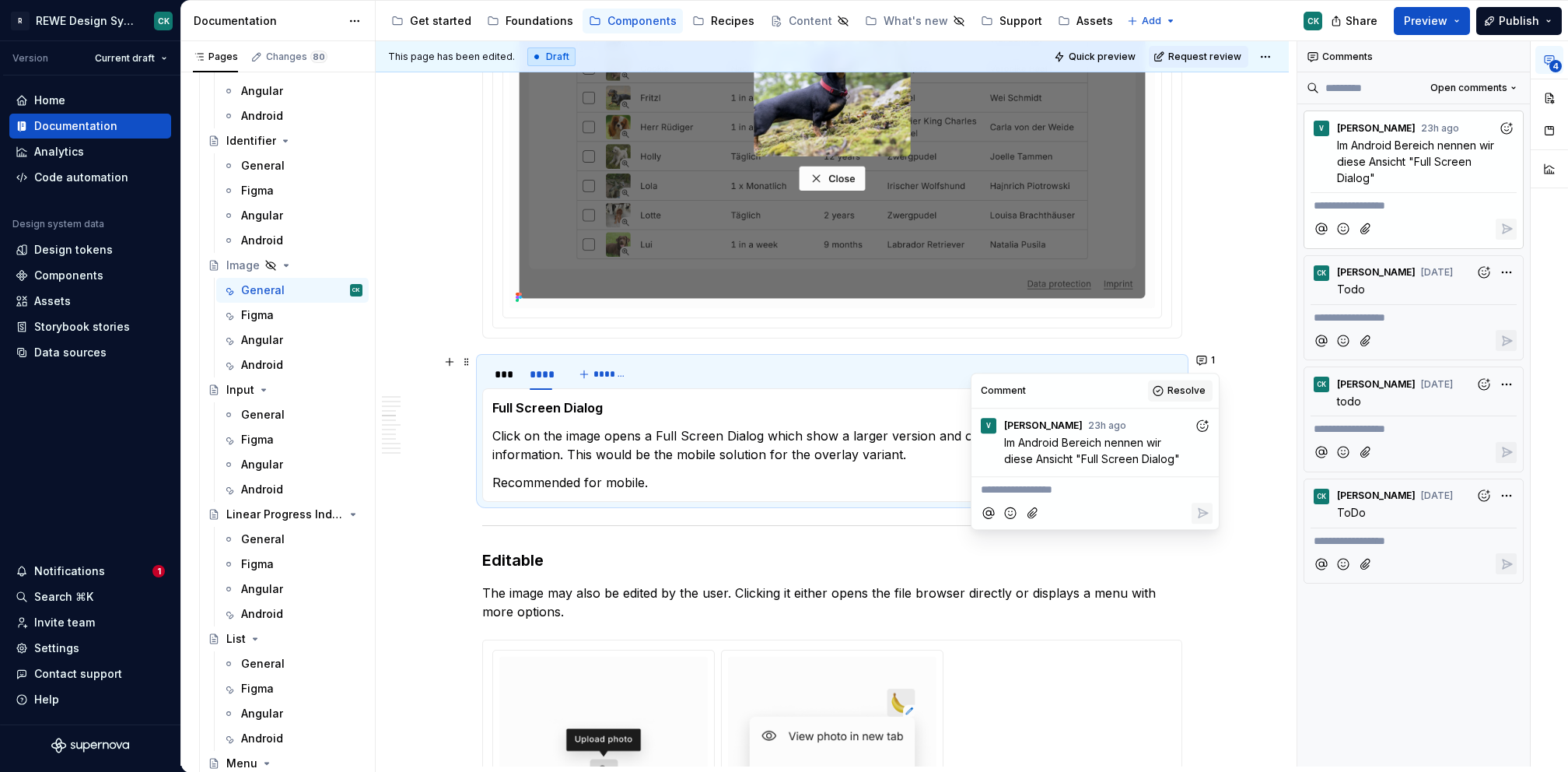
click at [1177, 394] on span "Resolve" at bounding box center [1186, 390] width 38 height 12
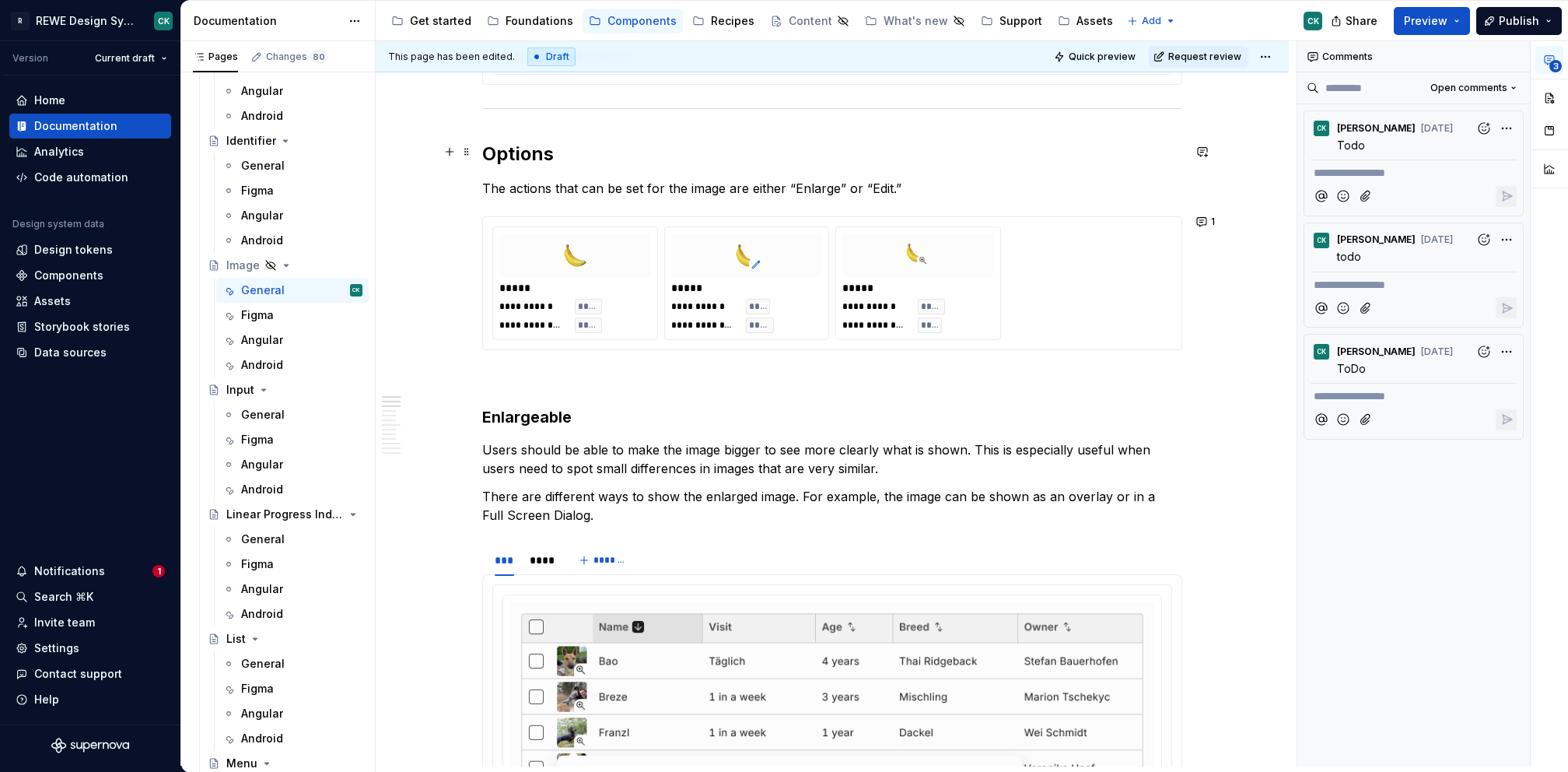
scroll to position [0, 0]
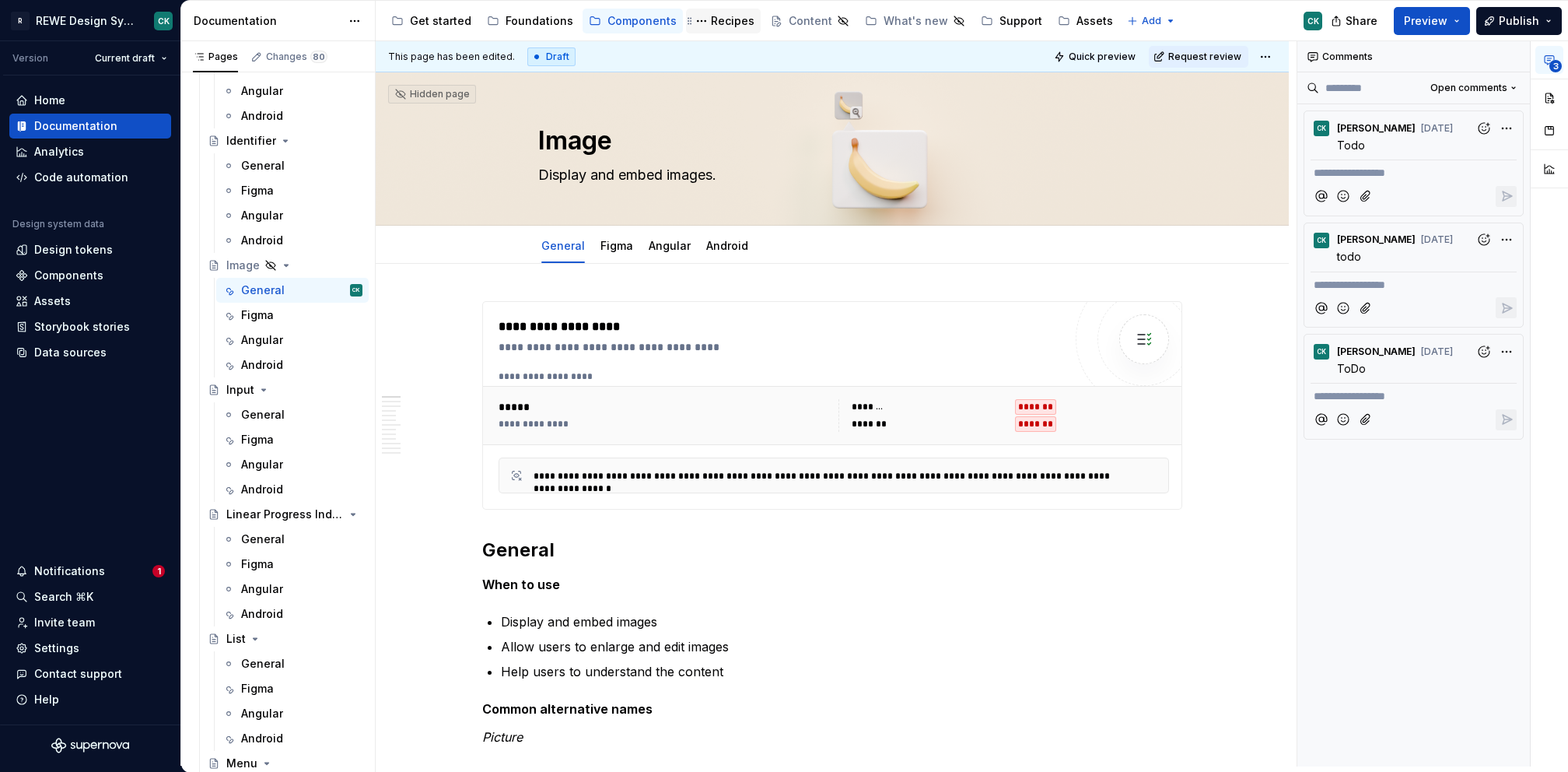
click at [728, 26] on div "Recipes" at bounding box center [732, 20] width 43 height 16
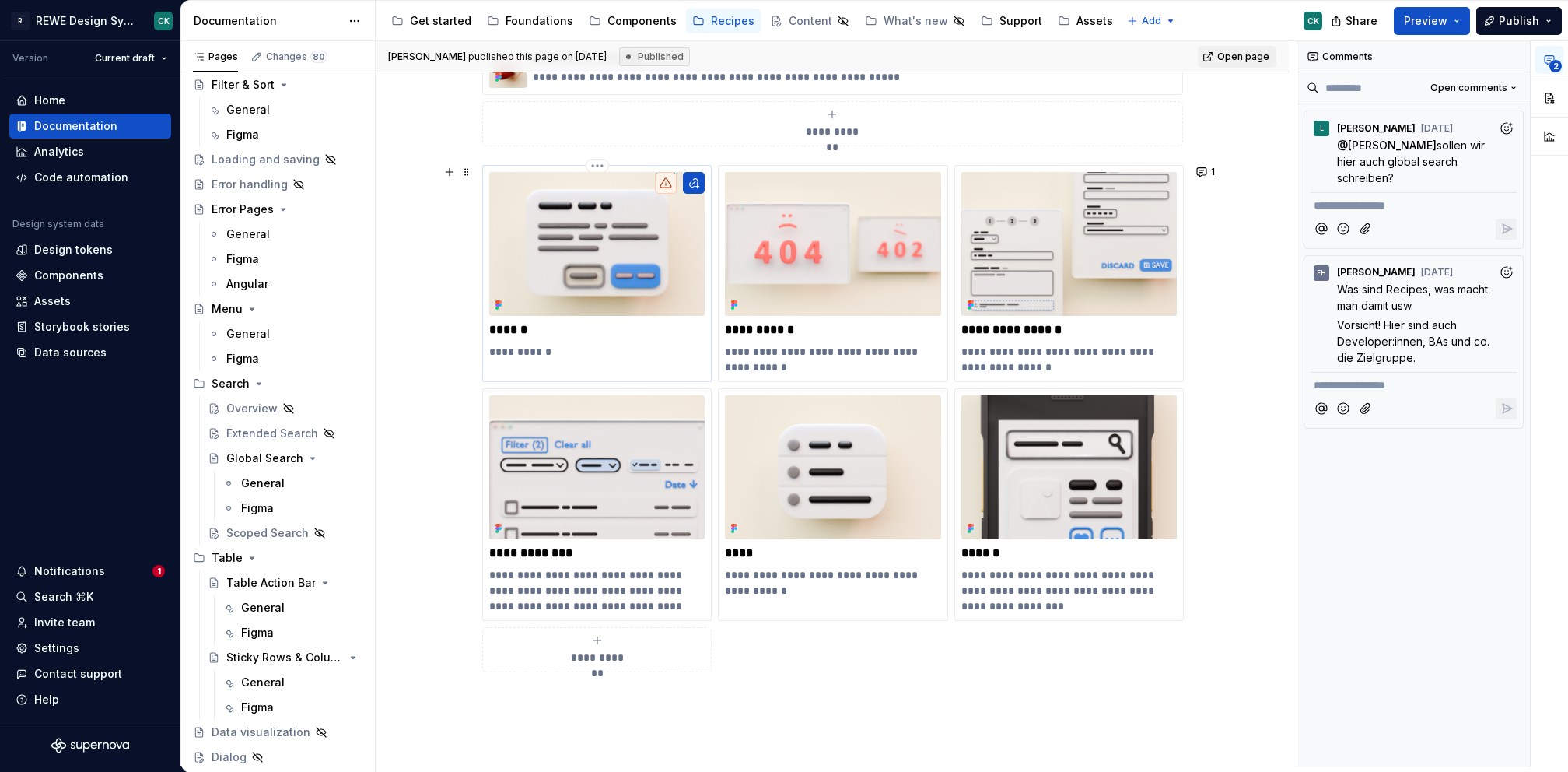
scroll to position [443, 0]
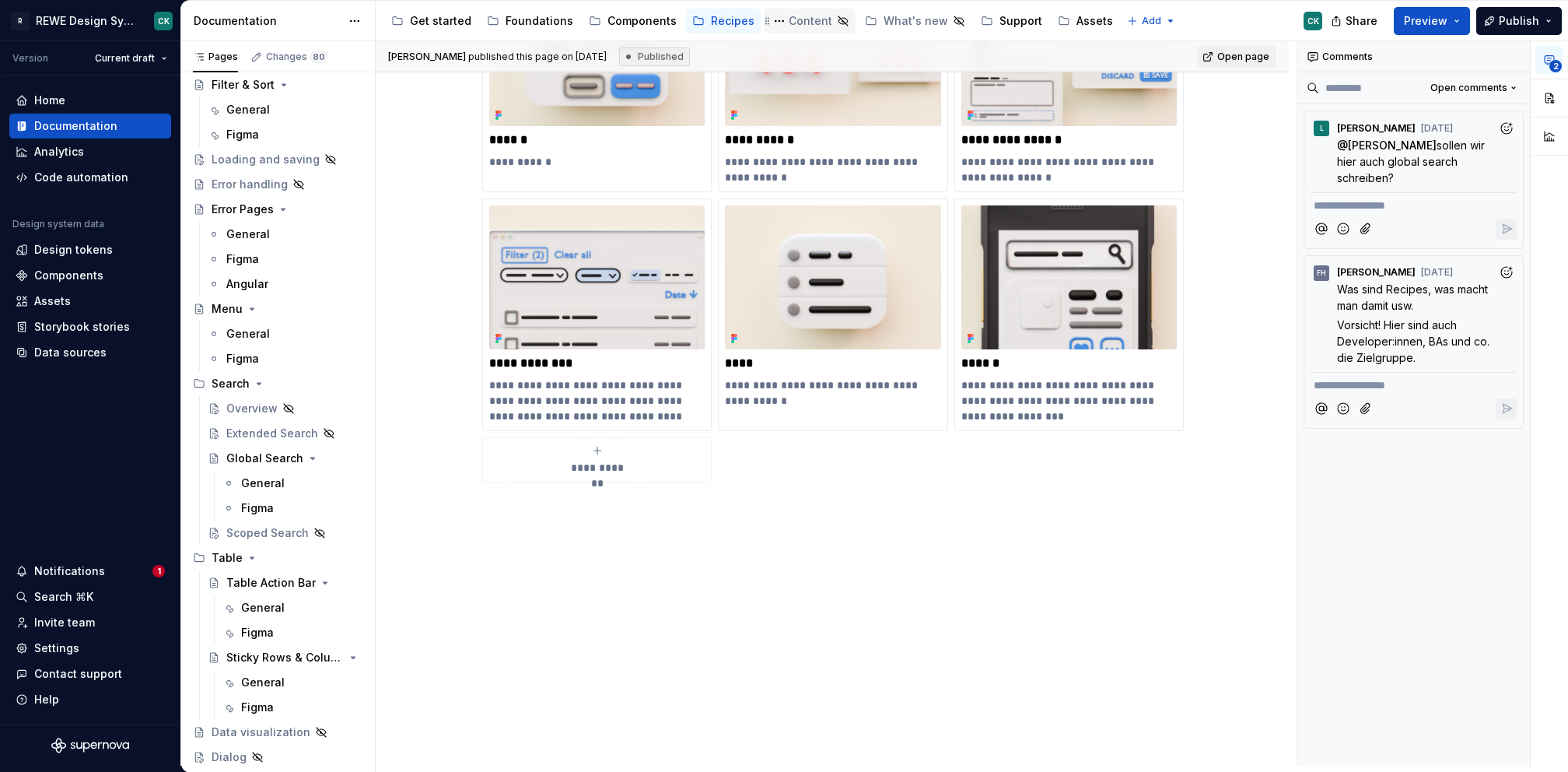
click at [806, 25] on div "Content" at bounding box center [810, 20] width 43 height 16
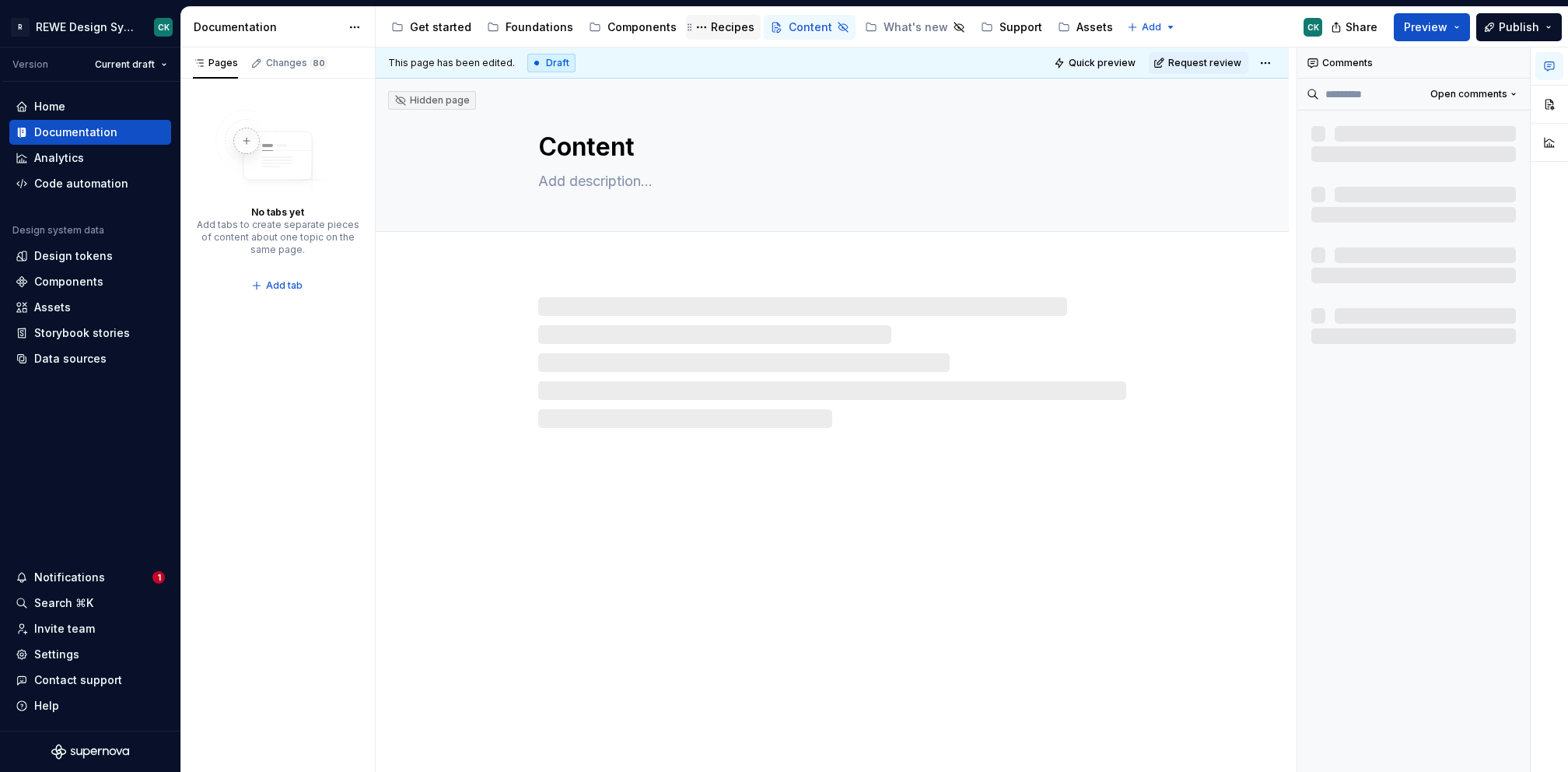
click at [728, 29] on div "Recipes" at bounding box center [732, 27] width 43 height 16
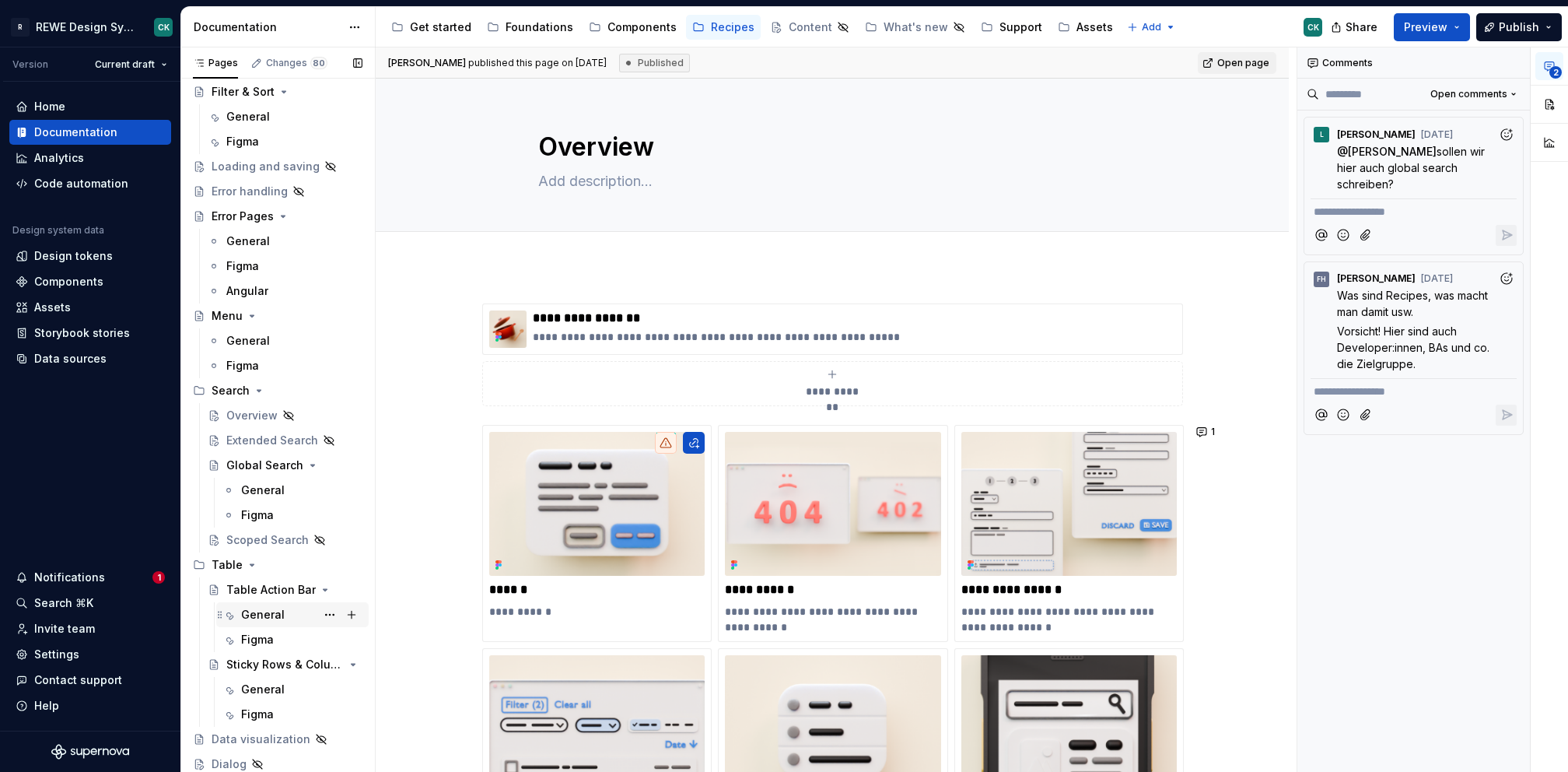
scroll to position [134, 0]
click at [260, 679] on div "General" at bounding box center [301, 689] width 121 height 22
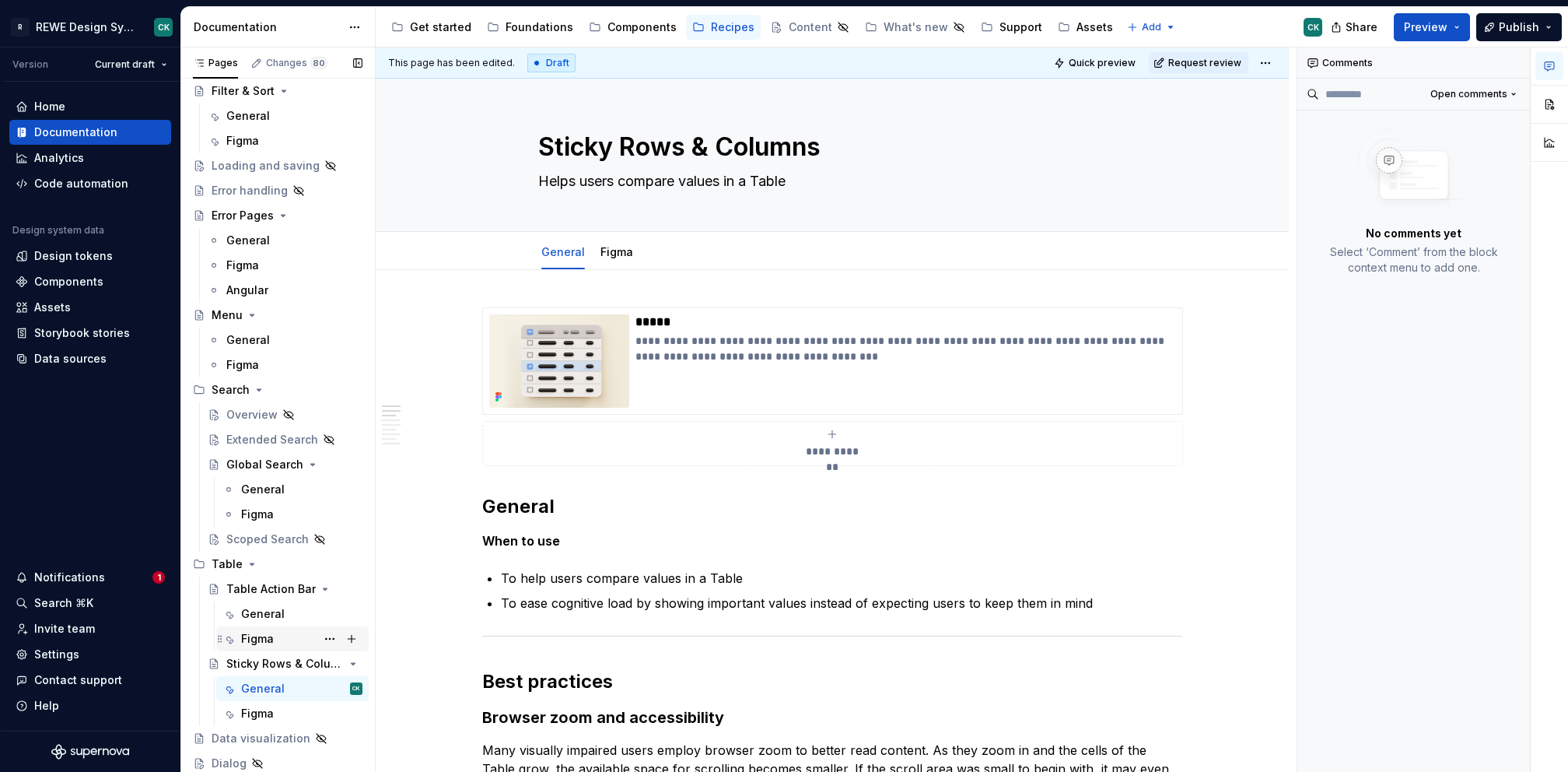
drag, startPoint x: 263, startPoint y: 615, endPoint x: 263, endPoint y: 641, distance: 26.0
click at [263, 616] on div "General" at bounding box center [262, 613] width 43 height 16
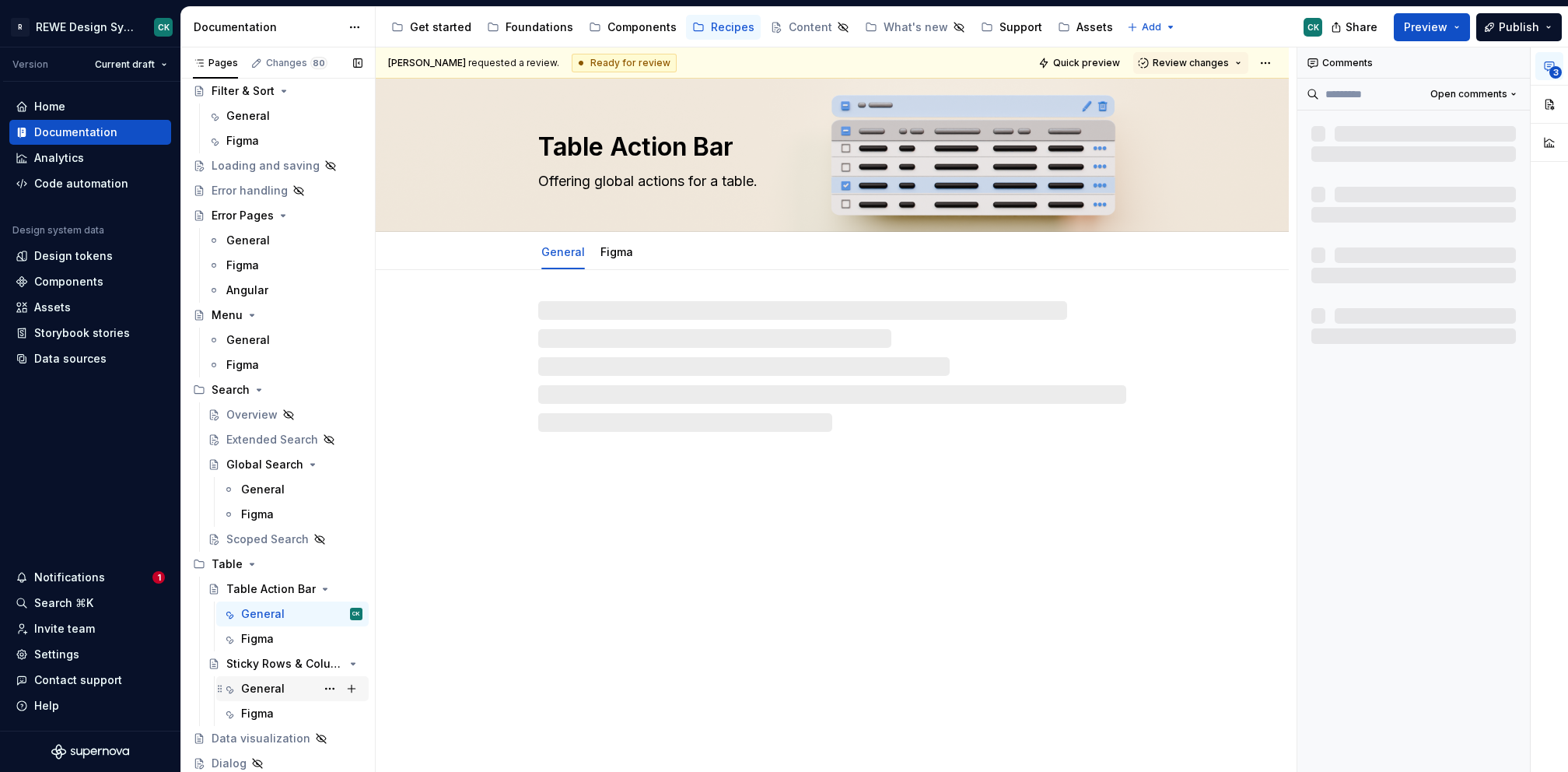
click at [264, 684] on div "General" at bounding box center [262, 688] width 43 height 16
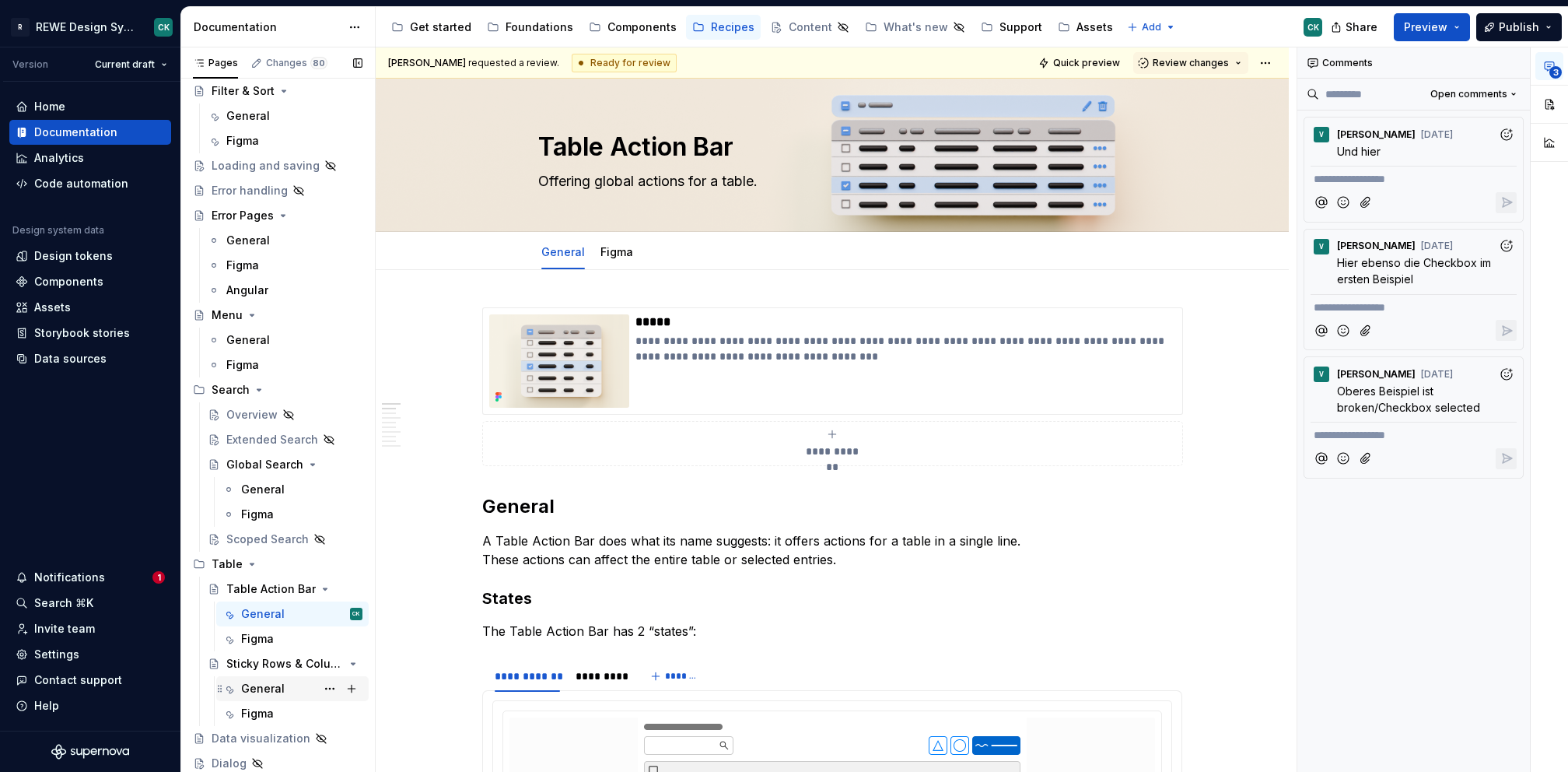
click at [264, 683] on div "General" at bounding box center [262, 688] width 43 height 16
click at [266, 683] on div "General" at bounding box center [262, 688] width 43 height 16
click at [277, 683] on div "General" at bounding box center [262, 688] width 43 height 16
click at [267, 682] on div "General" at bounding box center [262, 688] width 43 height 16
type textarea "*"
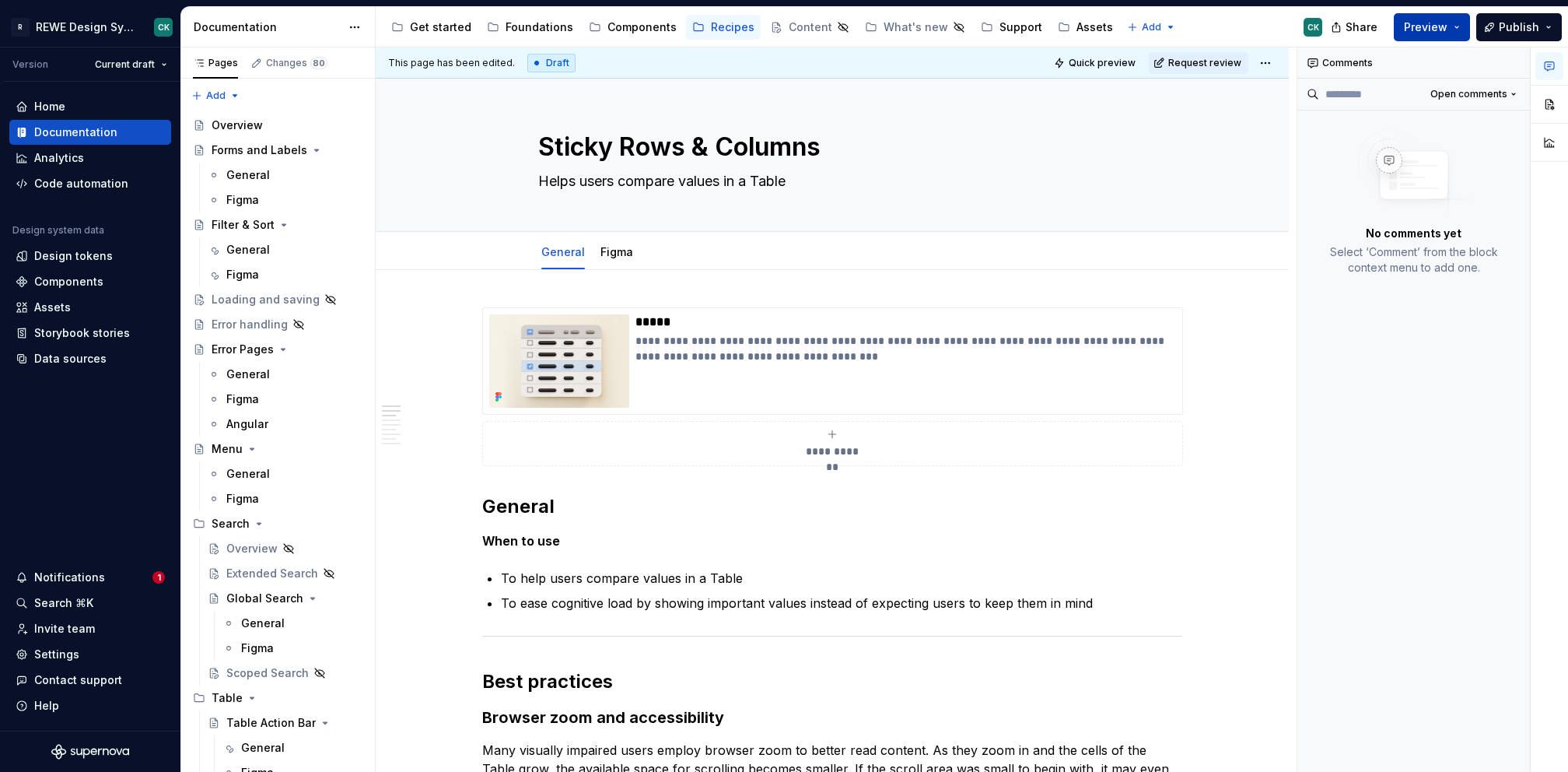
click at [1451, 26] on button "Preview" at bounding box center [1432, 27] width 77 height 28
click at [1207, 24] on div "Accessibility guide for tree Page tree. Navigate the tree with the arrow keys. …" at bounding box center [855, 28] width 959 height 41
click at [1068, 66] on button "Quick preview" at bounding box center [1095, 63] width 93 height 22
click at [1269, 54] on html "R REWE Design System CK Version Current draft Home Documentation Analytics Code…" at bounding box center [784, 386] width 1568 height 772
click at [1459, 32] on html "R REWE Design System CK Version Current draft Home Documentation Analytics Code…" at bounding box center [784, 386] width 1568 height 772
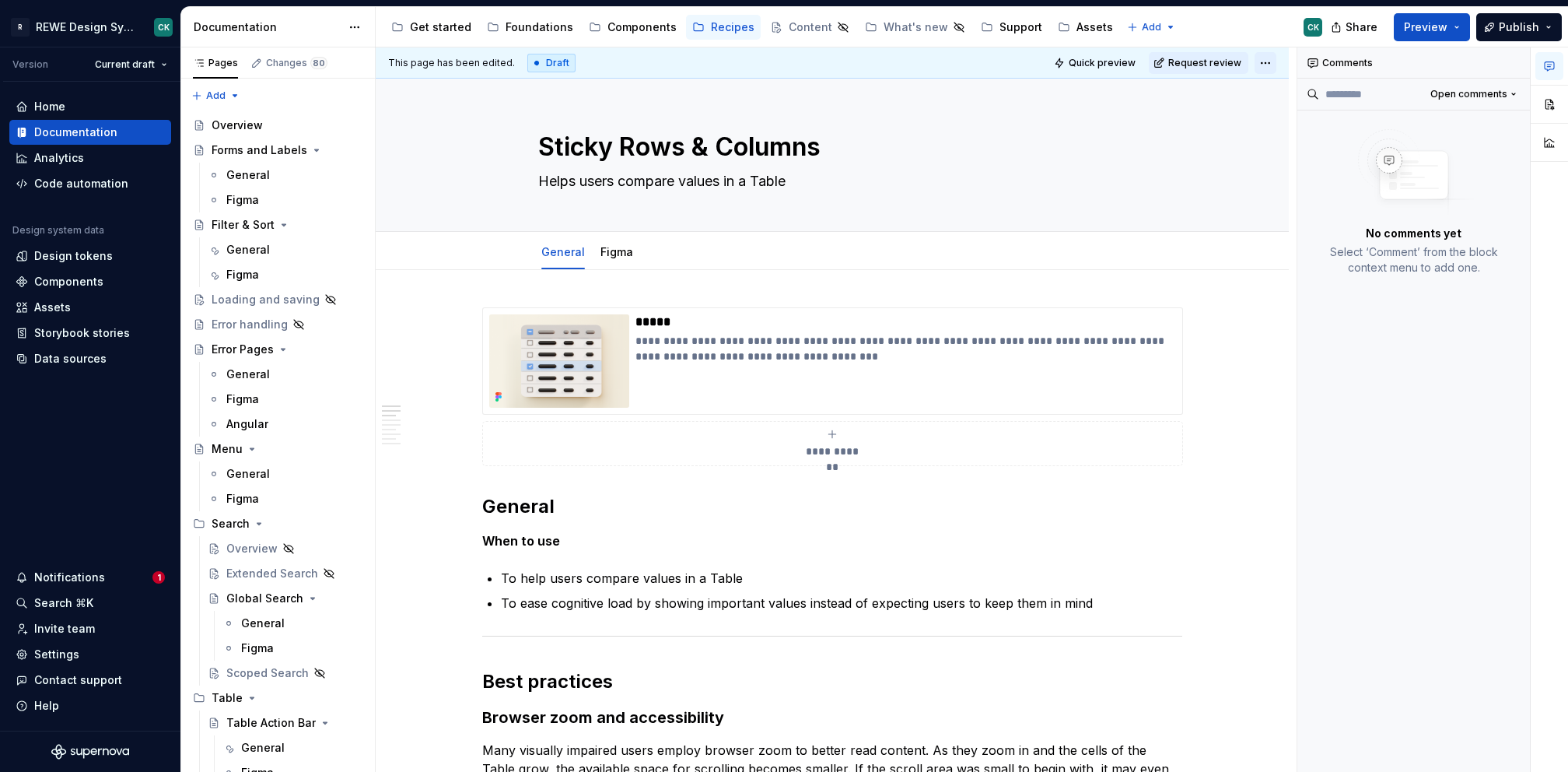
click at [1264, 56] on html "R REWE Design System CK Version Current draft Home Documentation Analytics Code…" at bounding box center [784, 386] width 1568 height 772
click at [1272, 120] on icon at bounding box center [1267, 117] width 12 height 12
type textarea "*"
